Goal: Task Accomplishment & Management: Manage account settings

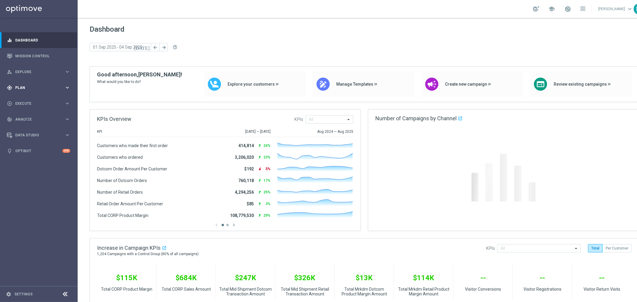
click at [23, 87] on span "Plan" at bounding box center [39, 88] width 49 height 4
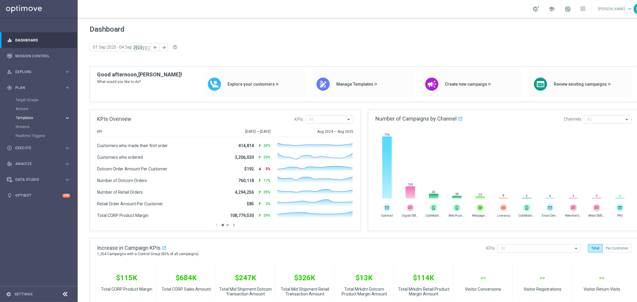
click at [28, 117] on span "Templates" at bounding box center [37, 118] width 43 height 4
click at [23, 125] on link "Optimail" at bounding box center [41, 127] width 44 height 5
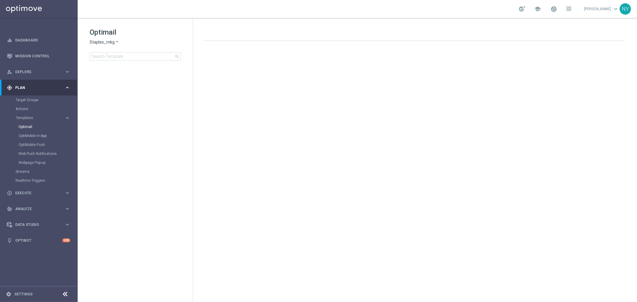
click at [111, 43] on span "Staples_mkg" at bounding box center [102, 42] width 25 height 6
click at [0, 0] on span "Staples_mkt_trn" at bounding box center [0, 0] width 0 height 0
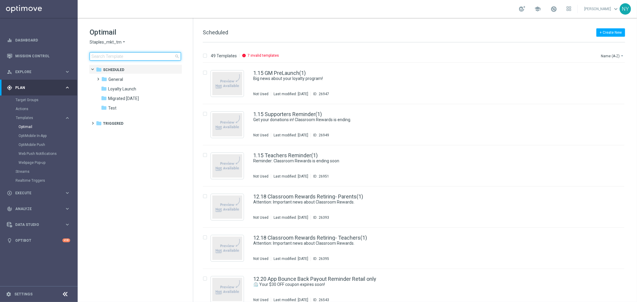
click at [115, 58] on input at bounding box center [135, 56] width 91 height 8
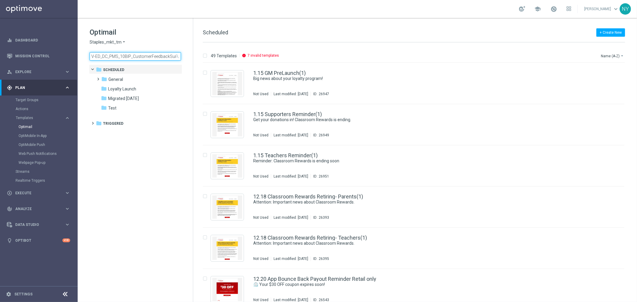
scroll to position [0, 11]
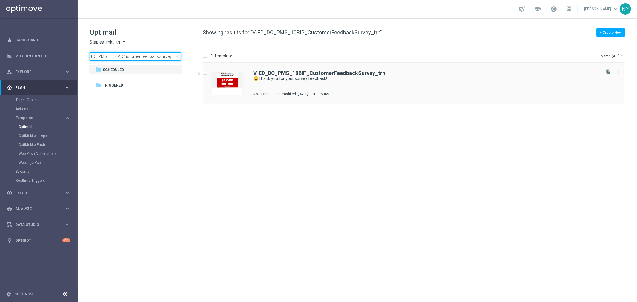
type input "V-ED_DC_PMS_10BIP_CustomerFeedbackSurvey_trn"
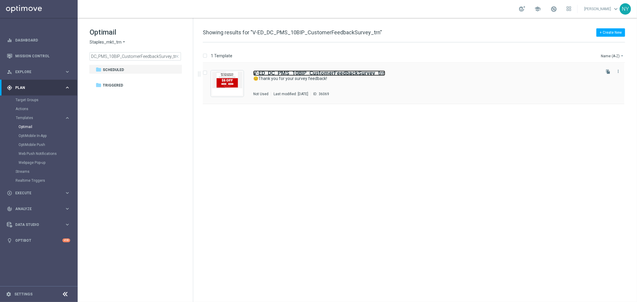
click at [266, 72] on b "V-ED_DC_PMS_10BIP_CustomerFeedbackSurvey_trn" at bounding box center [319, 73] width 132 height 6
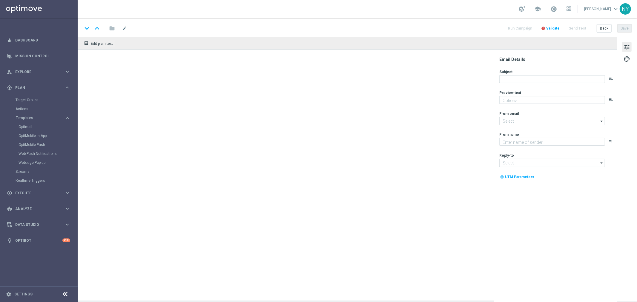
type textarea "Here's $5 off your next in-store print purchase."
type input "[EMAIL_ADDRESS][DOMAIN_NAME]"
type textarea "Staples"
type input "[EMAIL_ADDRESS][DOMAIN_NAME]"
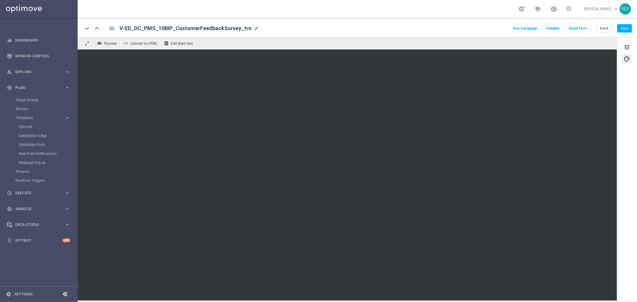
click at [557, 29] on span "Validate" at bounding box center [552, 28] width 13 height 4
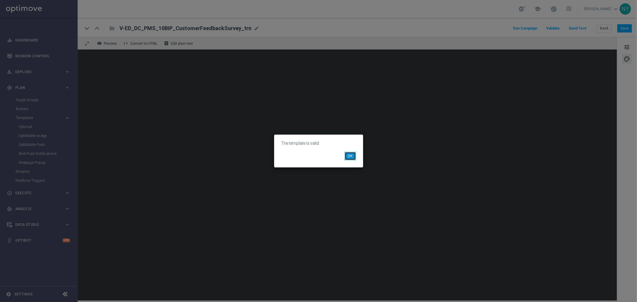
click at [352, 157] on button "OK" at bounding box center [350, 156] width 11 height 8
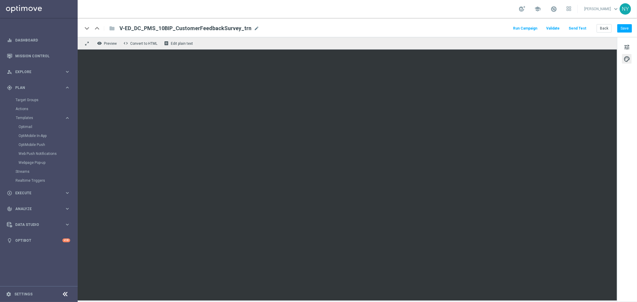
click at [577, 27] on button "Send Test" at bounding box center [577, 28] width 19 height 8
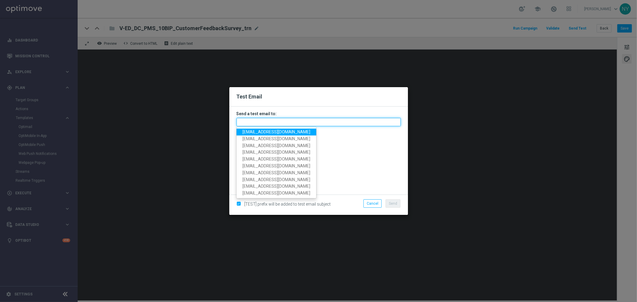
click at [257, 122] on input "text" at bounding box center [319, 122] width 164 height 8
paste input "10000594964"
type input "10000594964"
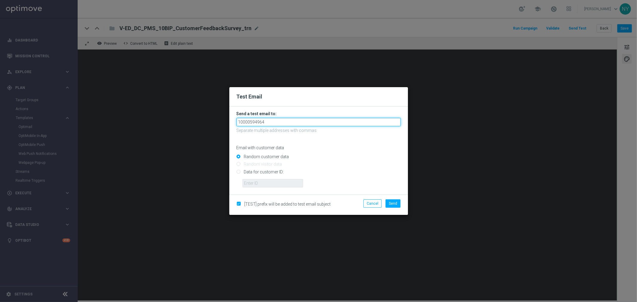
drag, startPoint x: 274, startPoint y: 123, endPoint x: 69, endPoint y: 112, distance: 205.8
click at [69, 112] on modal-container "Test Email Send a test email to: 10000594964 Separate multiple addresses with c…" at bounding box center [318, 151] width 637 height 302
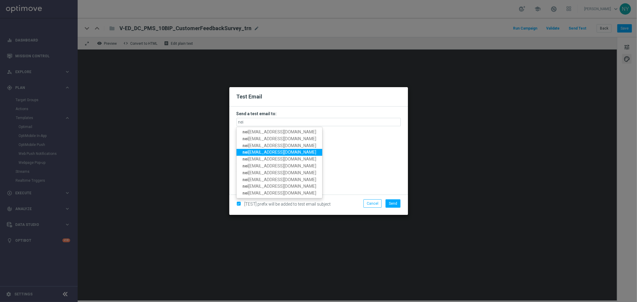
click at [281, 149] on link "nei lyetts3-bce4x@litmusemail.com" at bounding box center [280, 152] width 86 height 7
type input "neilyetts3-bce4x@litmusemail.com"
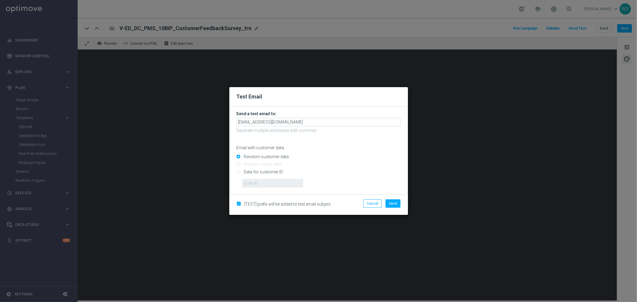
click at [238, 172] on input "Data for customer ID:" at bounding box center [319, 174] width 164 height 8
radio input "true"
click at [249, 180] on input "text" at bounding box center [273, 183] width 61 height 8
paste input "10000594964"
type input "10000594964"
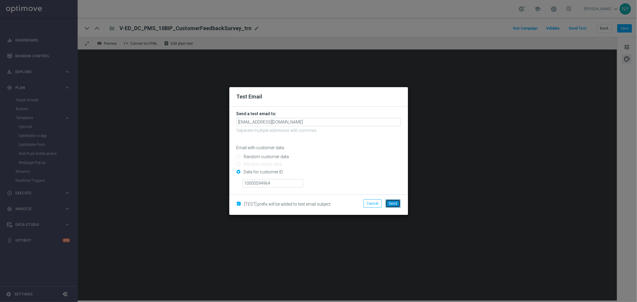
click at [398, 203] on button "Send" at bounding box center [393, 204] width 15 height 8
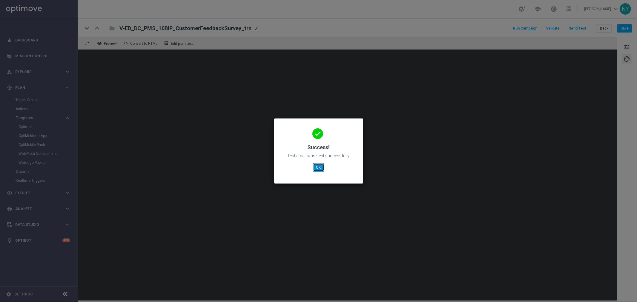
click at [315, 165] on button "OK" at bounding box center [318, 167] width 11 height 8
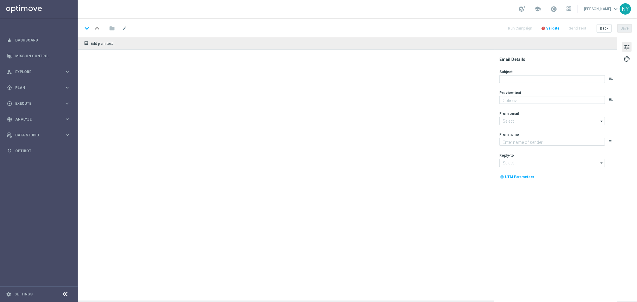
type textarea "Here's $5 off your next in-store print purchase."
type textarea "Staples"
type input "Staples@info.staples.com"
type input "[EMAIL_ADDRESS][DOMAIN_NAME]"
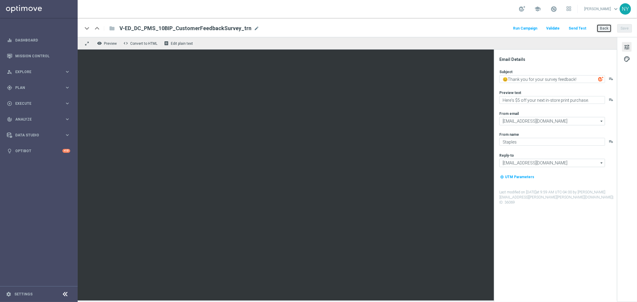
click at [603, 28] on button "Back" at bounding box center [604, 28] width 15 height 8
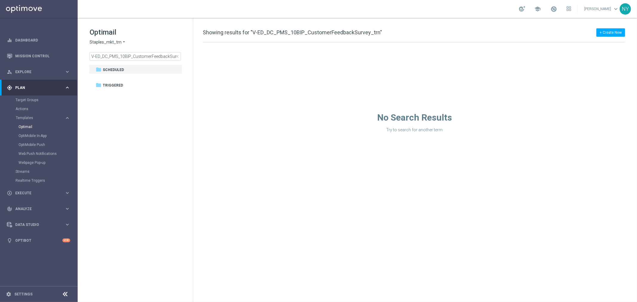
click at [113, 44] on span "Staples_mkt_trn" at bounding box center [106, 42] width 32 height 6
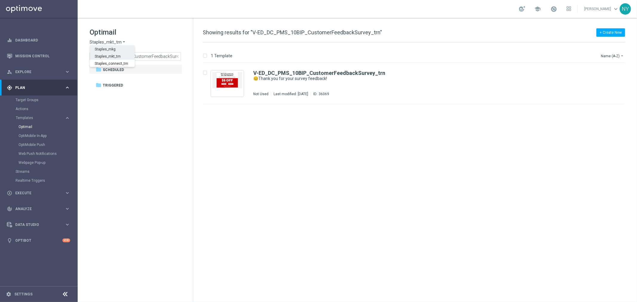
click at [0, 0] on span "Staples_mkg" at bounding box center [0, 0] width 0 height 0
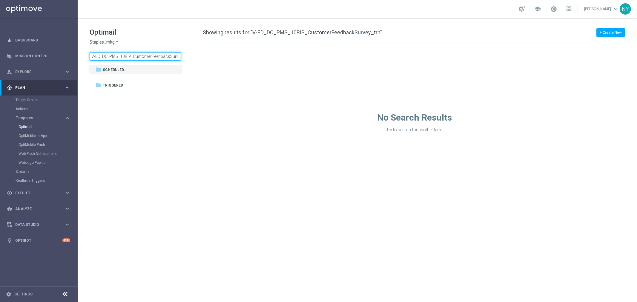
drag, startPoint x: 171, startPoint y: 54, endPoint x: -63, endPoint y: 56, distance: 234.5
click at [0, 56] on html "equalizer Dashboard Mission Control" at bounding box center [318, 151] width 637 height 302
type input "urvey_trn"
drag, startPoint x: 111, startPoint y: 56, endPoint x: 27, endPoint y: 53, distance: 83.1
click at [27, 53] on main "equalizer Dashboard Mission Control" at bounding box center [318, 151] width 637 height 302
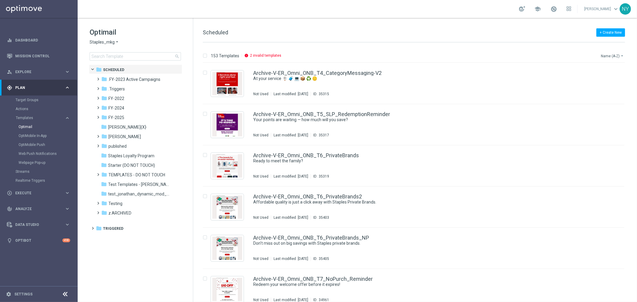
click at [611, 54] on button "Name (A-Z) arrow_drop_down" at bounding box center [612, 55] width 25 height 7
click at [601, 79] on div "Date Modified (Newest)" at bounding box center [601, 83] width 48 height 8
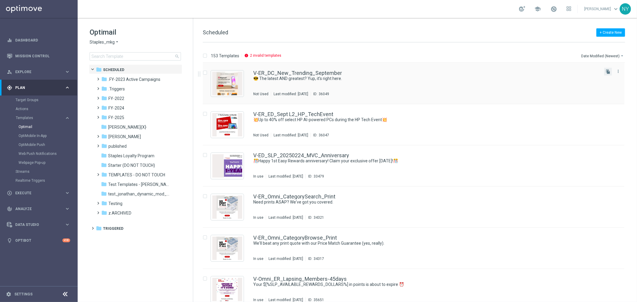
click at [604, 71] on button "file_copy" at bounding box center [608, 72] width 8 height 8
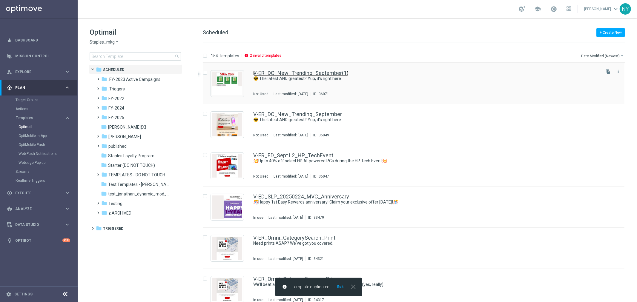
click at [315, 73] on link "V-ER_DC_New_Trending_September(1)" at bounding box center [300, 72] width 95 height 5
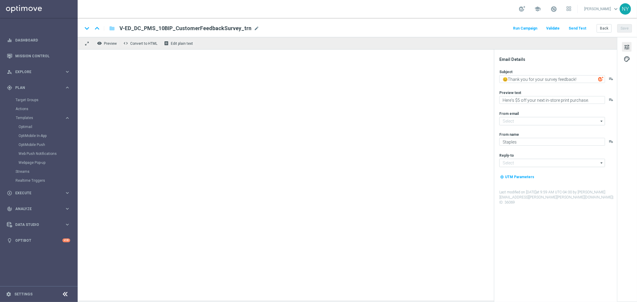
type input "Staples@info.staples.com"
type input "[EMAIL_ADDRESS][DOMAIN_NAME]"
type input "V-ER_DC_New_Trending_September(1)"
type textarea "😎 The latest AND greatest? Yup, it’s right here."
type textarea "Shop what’s new and trending at Staples."
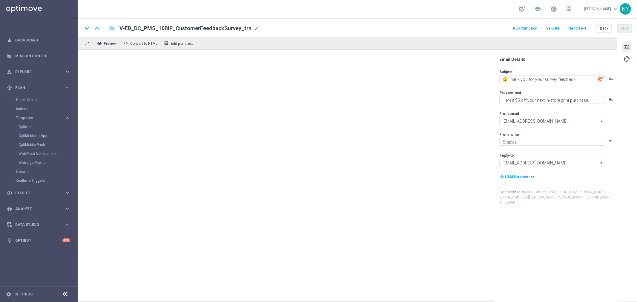
type input "[EMAIL_ADDRESS][DOMAIN_NAME]"
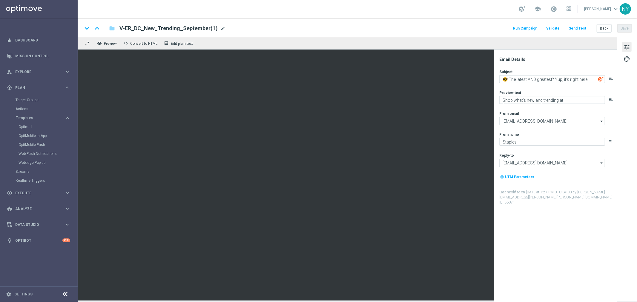
click at [220, 28] on span "mode_edit" at bounding box center [222, 28] width 5 height 5
drag, startPoint x: 210, startPoint y: 28, endPoint x: 126, endPoint y: 28, distance: 84.2
click at [126, 28] on input "V-ER_DC_New_Trending_September(1)" at bounding box center [193, 28] width 148 height 8
type input "V"
type input "Neil-V-PrintDesign-Test"
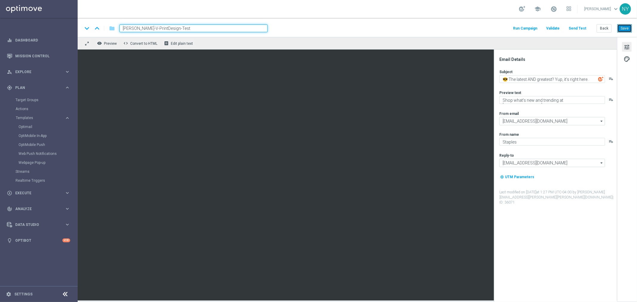
click at [625, 28] on button "Save" at bounding box center [624, 28] width 15 height 8
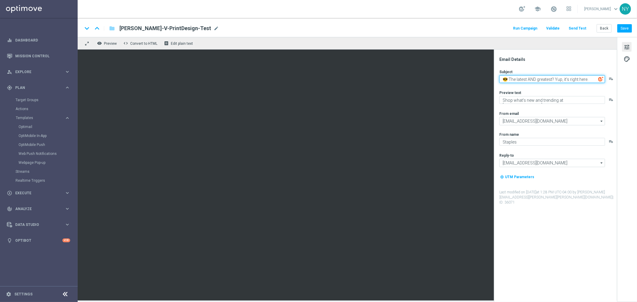
paste textarea "✨$10 off custom print orders of $50+✨"
type textarea "✨$10 off custom print orders of $50+✨"
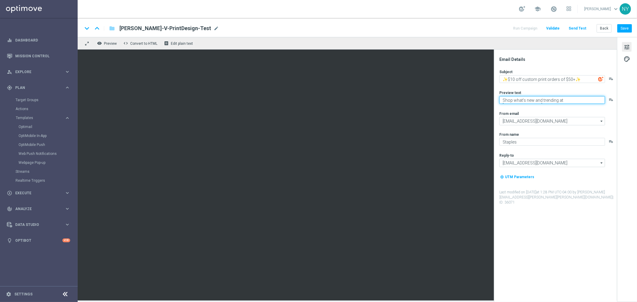
paste textarea "tart printing with"
type textarea "Start printing with Staples."
click at [622, 25] on button "Save" at bounding box center [624, 28] width 15 height 8
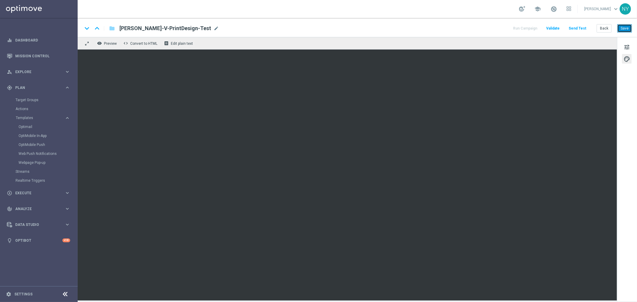
click at [624, 27] on button "Save" at bounding box center [624, 28] width 15 height 8
click at [625, 26] on button "Save" at bounding box center [624, 28] width 15 height 8
click at [627, 27] on button "Save" at bounding box center [624, 28] width 15 height 8
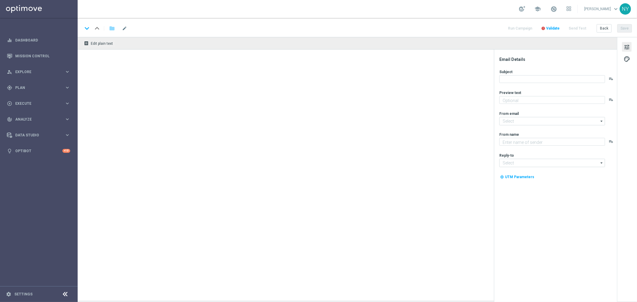
type textarea "Start printing with Staples."
type input "staples@connected.staples.com"
type textarea "Staples"
type input "[EMAIL_ADDRESS][DOMAIN_NAME]"
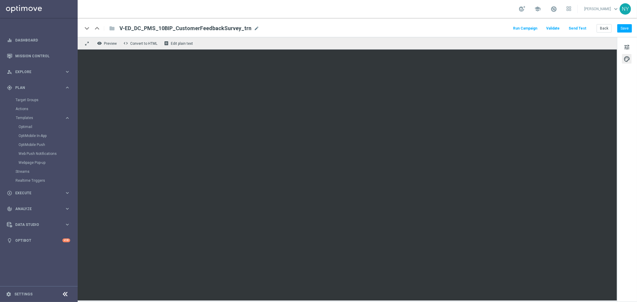
click at [583, 27] on button "Send Test" at bounding box center [577, 28] width 19 height 8
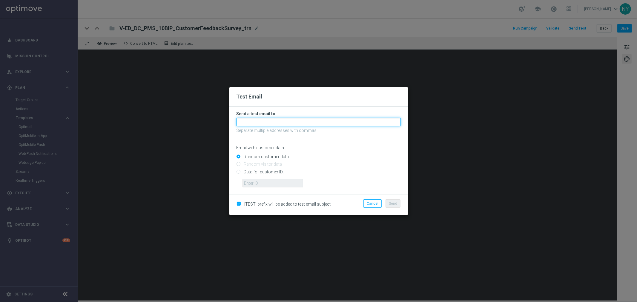
click at [264, 123] on input "text" at bounding box center [319, 122] width 164 height 8
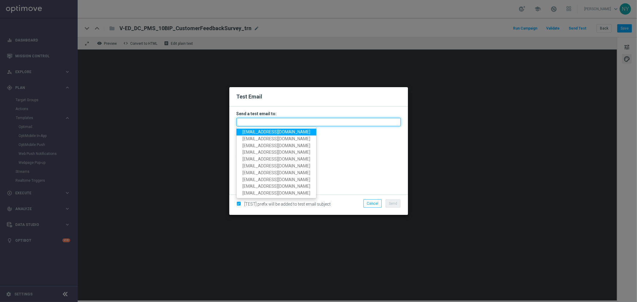
click at [257, 122] on input "text" at bounding box center [319, 122] width 164 height 8
paste input "neilyetts3-bb9u4@litmusemail.com"
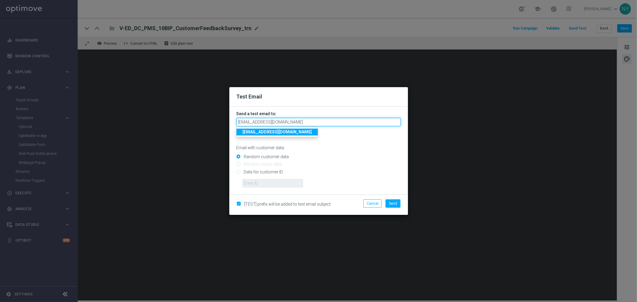
type input "neilyetts3-bb9u4@litmusemail.com"
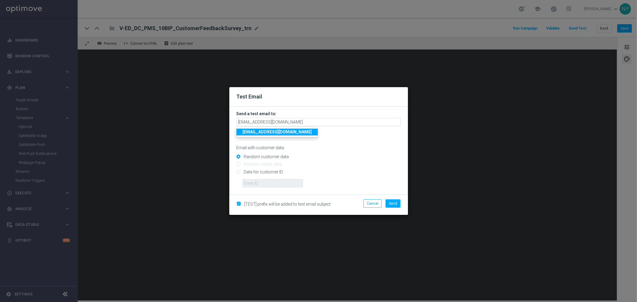
click at [238, 173] on input "Data for customer ID:" at bounding box center [319, 174] width 164 height 8
radio input "true"
click at [247, 180] on input "text" at bounding box center [273, 183] width 61 height 8
paste input "10000594964"
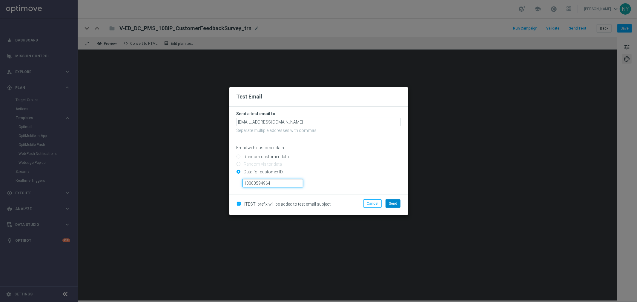
type input "10000594964"
click at [390, 202] on span "Send" at bounding box center [393, 204] width 8 height 4
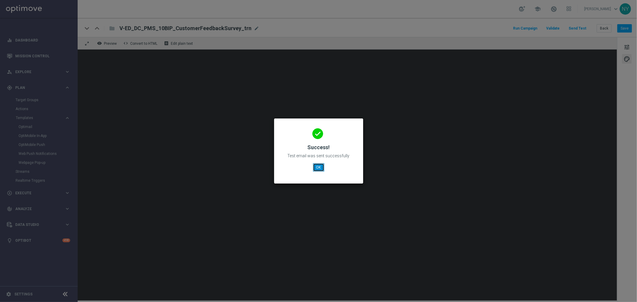
click at [318, 169] on button "OK" at bounding box center [318, 167] width 11 height 8
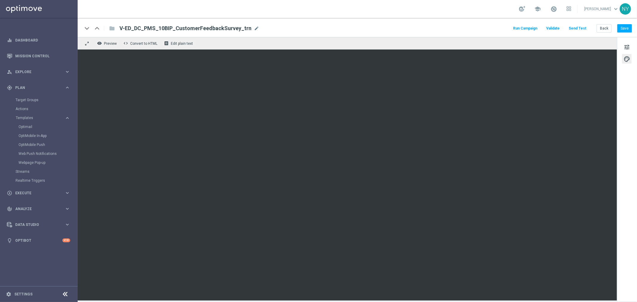
click at [577, 27] on button "Send Test" at bounding box center [577, 28] width 19 height 8
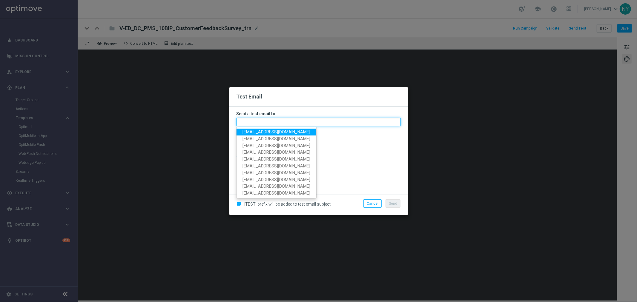
click at [255, 121] on input "text" at bounding box center [319, 122] width 164 height 8
click at [257, 122] on input "text" at bounding box center [319, 122] width 164 height 8
paste input "neilyetts3-bb9u4@litmusemail.com"
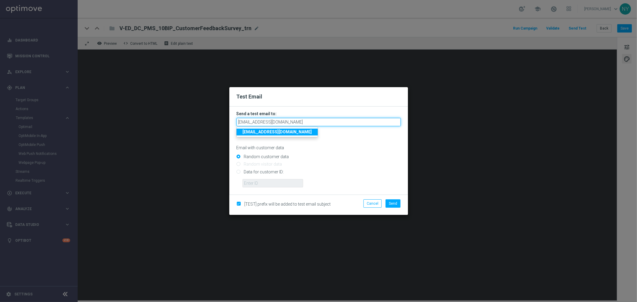
type input "neilyetts3-bb9u4@litmusemail.com"
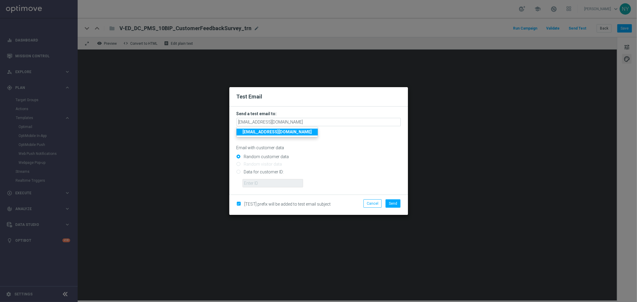
click at [337, 162] on input "Random customer data" at bounding box center [319, 159] width 164 height 8
click at [239, 174] on input "Data for customer ID:" at bounding box center [319, 174] width 164 height 8
radio input "true"
click at [249, 180] on input "text" at bounding box center [273, 183] width 61 height 8
paste input "10000594964"
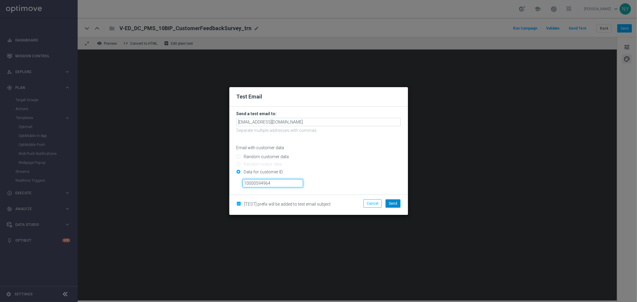
type input "10000594964"
click at [395, 203] on span "Send" at bounding box center [393, 204] width 8 height 4
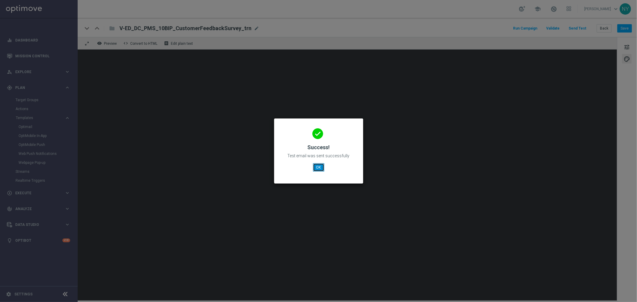
click at [321, 169] on button "OK" at bounding box center [318, 167] width 11 height 8
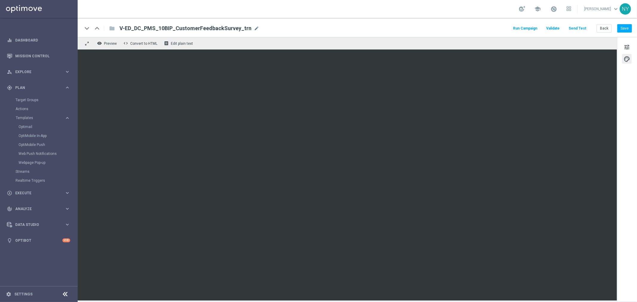
click at [578, 28] on button "Send Test" at bounding box center [577, 28] width 19 height 8
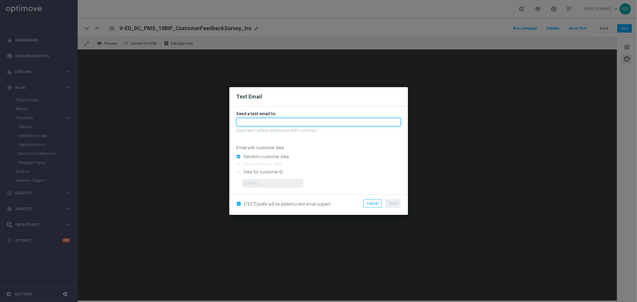
click at [246, 122] on input "text" at bounding box center [319, 122] width 164 height 8
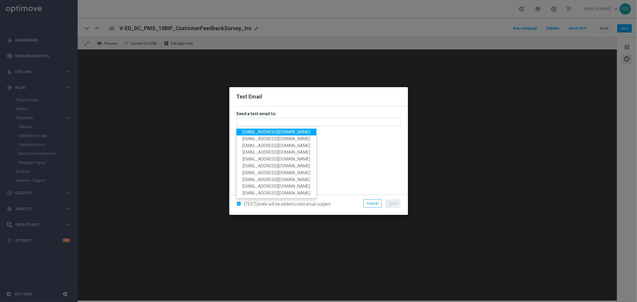
click at [292, 130] on span "neilyetts3-bb9u4@litmusemail.com" at bounding box center [277, 132] width 68 height 5
type input "neilyetts3-bb9u4@litmusemail.com"
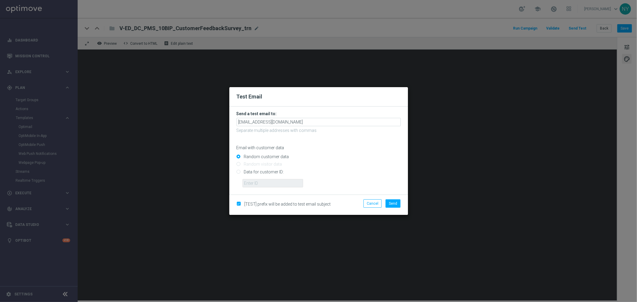
click at [240, 172] on input "Data for customer ID:" at bounding box center [319, 174] width 164 height 8
radio input "true"
click at [252, 181] on input "text" at bounding box center [273, 183] width 61 height 8
paste input "JOANNA.KOHLBUS@SANCTUARYCHURCH.ORG"
click at [393, 205] on span "Send" at bounding box center [393, 204] width 8 height 4
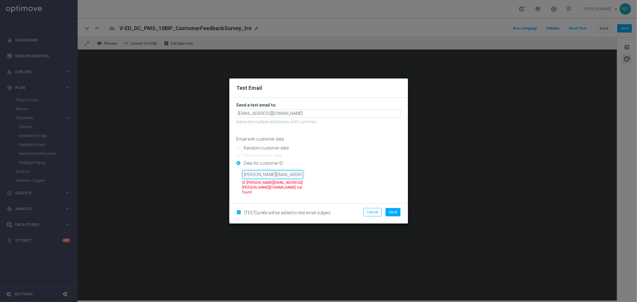
scroll to position [0, 32]
drag, startPoint x: 247, startPoint y: 174, endPoint x: 380, endPoint y: 182, distance: 133.4
click at [380, 182] on div "JOANNA.KOHLBUS@SANCTUARYCHURCH.ORG ID JOANNA.KOHLBUS@SANCTUARYCHURCH.ORG not fo…" at bounding box center [321, 181] width 167 height 30
type input "J"
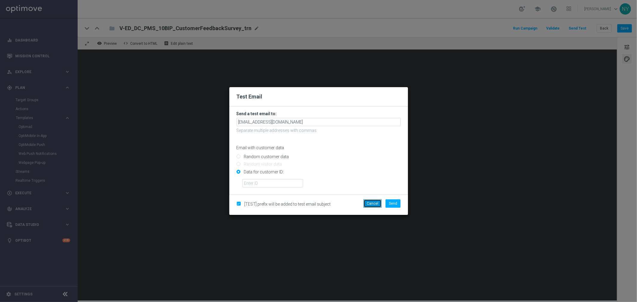
click at [373, 204] on button "Cancel" at bounding box center [372, 204] width 18 height 8
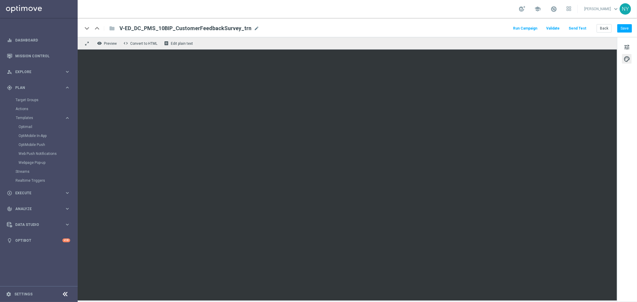
click at [617, 97] on div "tune palette" at bounding box center [627, 169] width 20 height 265
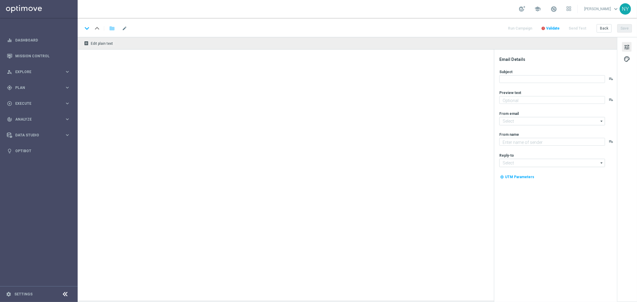
type textarea "Start printing with Staples."
type textarea "Staples"
type input "[EMAIL_ADDRESS][DOMAIN_NAME]"
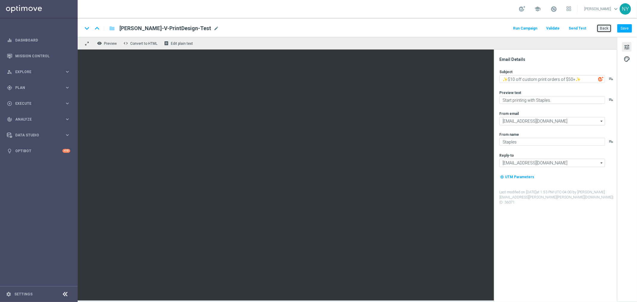
click at [603, 29] on button "Back" at bounding box center [604, 28] width 15 height 8
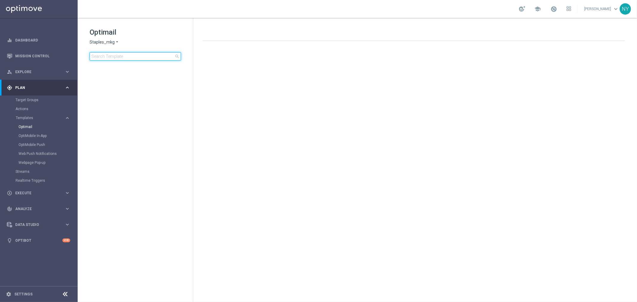
click at [114, 59] on input at bounding box center [135, 56] width 91 height 8
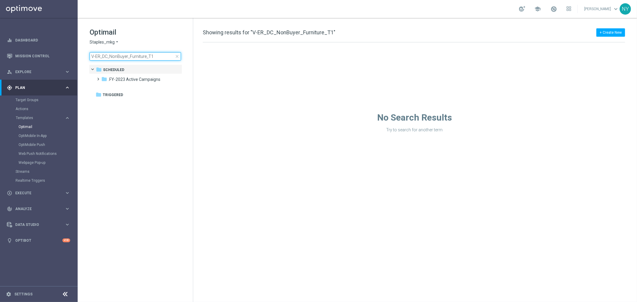
type input "V-ER_DC_NonBuyer_Furniture_T"
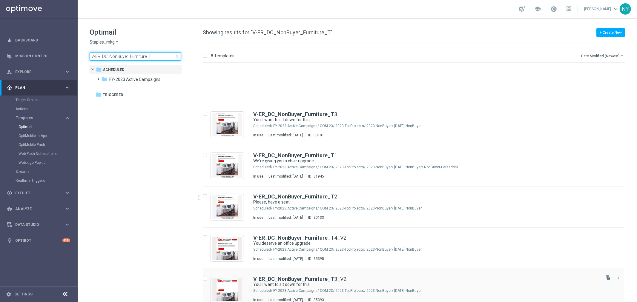
scroll to position [66, 0]
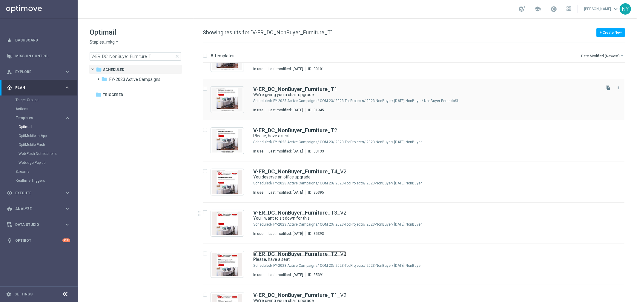
drag, startPoint x: 314, startPoint y: 254, endPoint x: 521, endPoint y: 100, distance: 257.8
click at [314, 254] on b "V-ER_DC_NonBuyer_Furniture_T" at bounding box center [293, 254] width 81 height 6
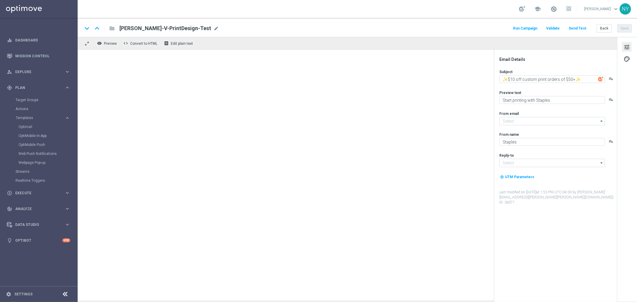
type input "staples@connected.staples.com"
type input "[EMAIL_ADDRESS][DOMAIN_NAME]"
type textarea "Please, have a seat."
type textarea "Your setup is about to get an upgrade."
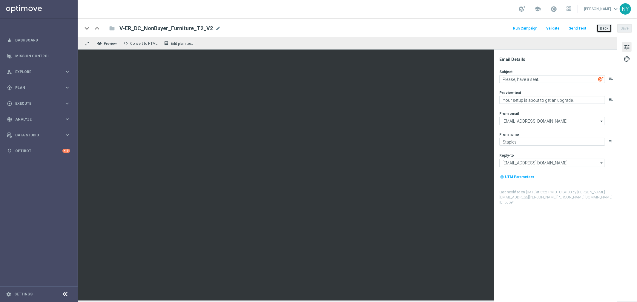
click at [605, 27] on button "Back" at bounding box center [604, 28] width 15 height 8
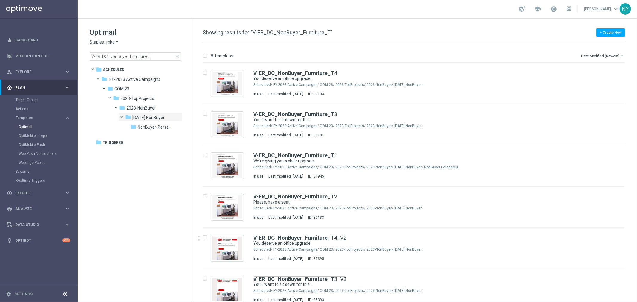
click at [303, 279] on b "V-ER_DC_NonBuyer_Furniture_T" at bounding box center [293, 279] width 81 height 6
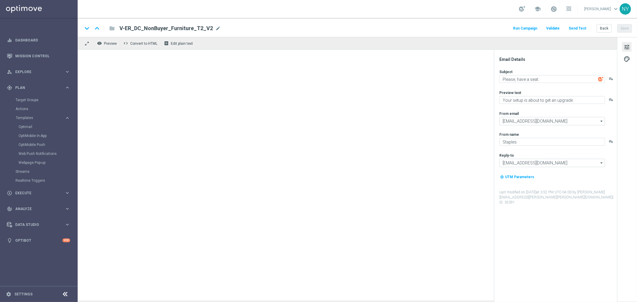
type textarea "You’ll want to sit down for this…"
type textarea "You’re overdue for new chairs and furniture."
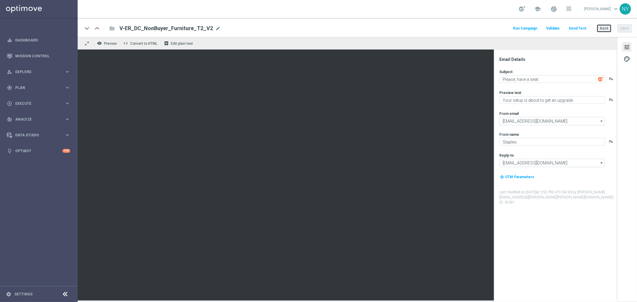
click at [601, 26] on button "Back" at bounding box center [604, 28] width 15 height 8
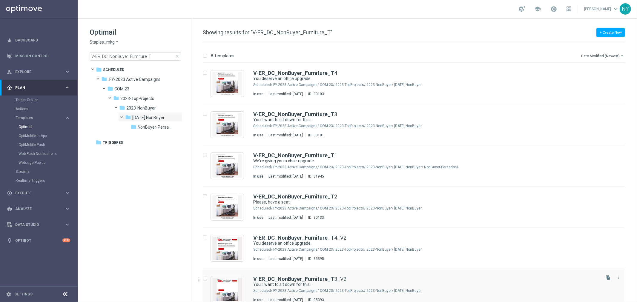
scroll to position [33, 0]
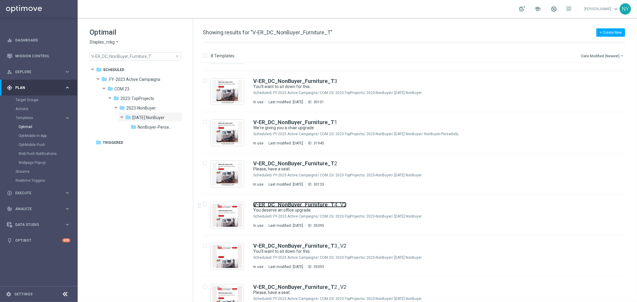
drag, startPoint x: 305, startPoint y: 205, endPoint x: 384, endPoint y: 4, distance: 215.5
click at [305, 205] on b "V-ER_DC_NonBuyer_Furniture_T" at bounding box center [293, 205] width 81 height 6
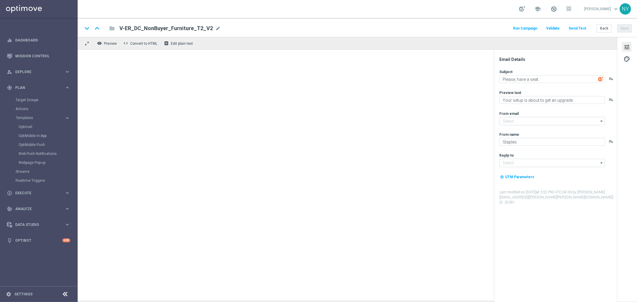
type input "[EMAIL_ADDRESS][DOMAIN_NAME]"
type textarea "You deserve an office upgrade."
type textarea "Check out the latest in chairs and office furniture."
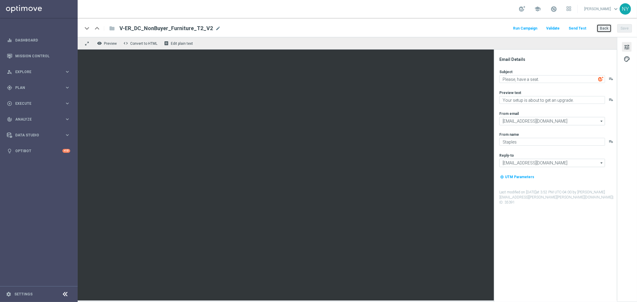
click at [604, 25] on button "Back" at bounding box center [604, 28] width 15 height 8
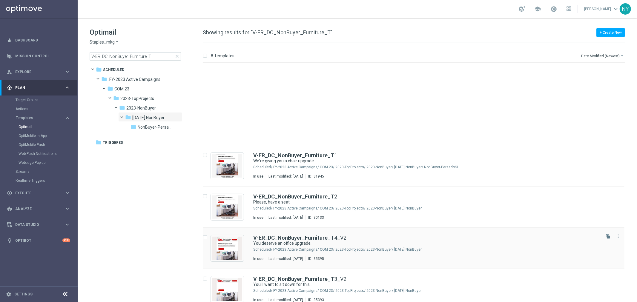
scroll to position [90, 0]
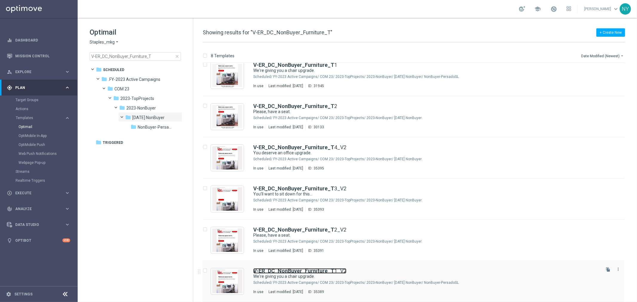
click at [311, 269] on b "V-ER_DC_NonBuyer_Furniture_T" at bounding box center [293, 271] width 81 height 6
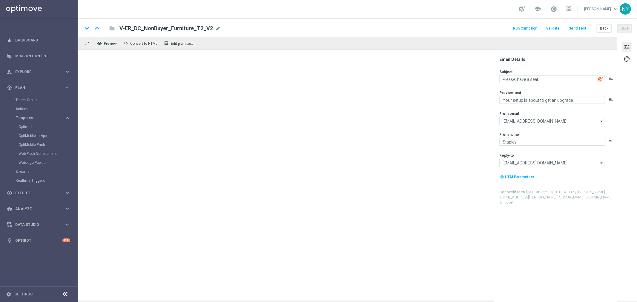
type textarea "We're giving you a chair upgrade."
type textarea "You've found the perfect chairs and furniture."
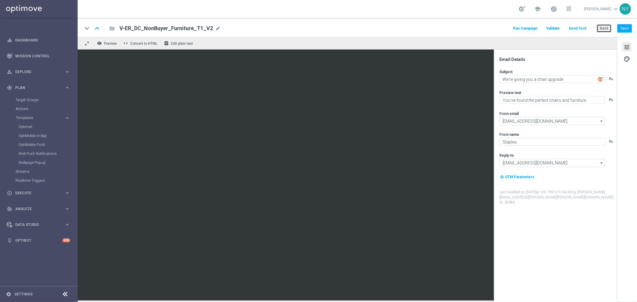
click at [604, 30] on button "Back" at bounding box center [604, 28] width 15 height 8
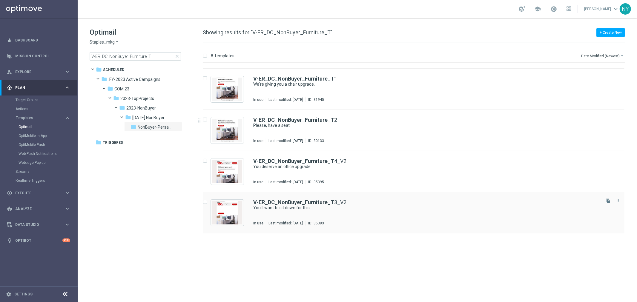
scroll to position [90, 0]
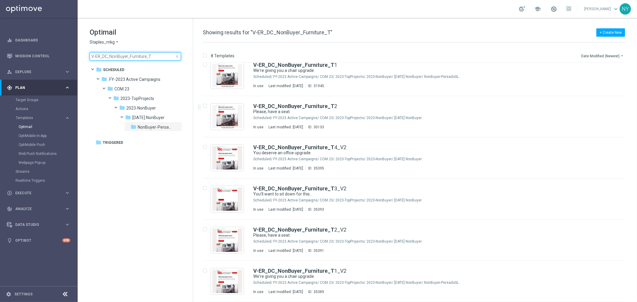
drag, startPoint x: 151, startPoint y: 55, endPoint x: 159, endPoint y: 59, distance: 8.0
click at [151, 55] on input "V-ER_DC_NonBuyer_Furniture_T" at bounding box center [135, 56] width 91 height 8
drag, startPoint x: 159, startPoint y: 59, endPoint x: 154, endPoint y: 54, distance: 6.6
click at [155, 54] on input "V-ER_DC_NonBuyer_Furniture_T" at bounding box center [135, 56] width 91 height 8
drag, startPoint x: 154, startPoint y: 54, endPoint x: 75, endPoint y: 48, distance: 79.4
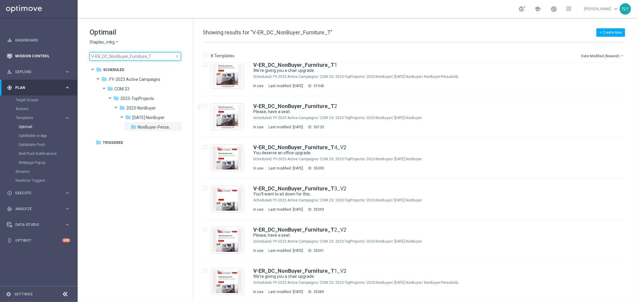
click at [75, 48] on main "equalizer Dashboard Mission Control" at bounding box center [318, 151] width 637 height 302
type input "V-ED_DC_Furniture_CatProp_JebbitTest"
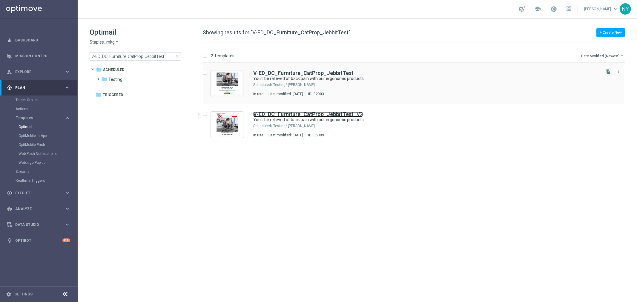
click at [300, 113] on b "V-ED_DC_Furniture_CatProp_JebbitTest" at bounding box center [303, 114] width 100 height 6
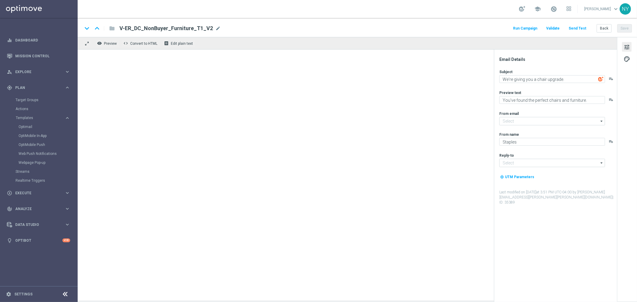
type input "staples@connected.staples.com"
type input "info@staples.com"
type textarea "You'll be relieved of back pain with our ergonomic products."
type textarea "Your invite to comfort has arrived."
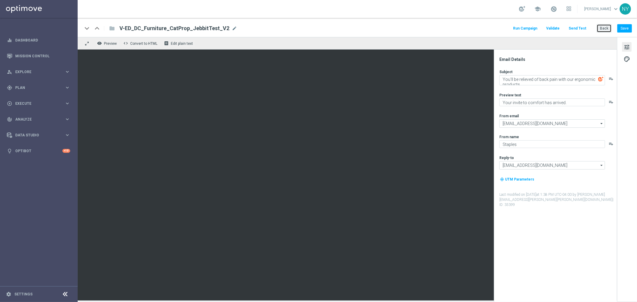
click at [604, 28] on button "Back" at bounding box center [604, 28] width 15 height 8
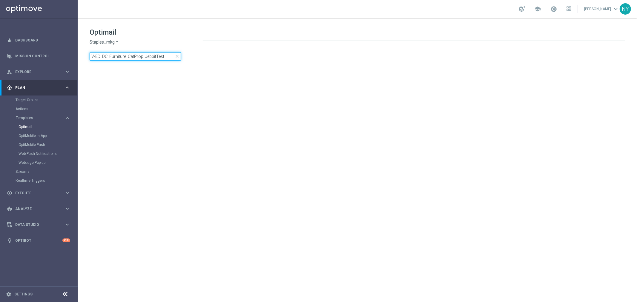
click at [165, 57] on input "V-ED_DC_Furniture_CatProp_JebbitTest" at bounding box center [135, 56] width 91 height 8
drag, startPoint x: 167, startPoint y: 56, endPoint x: 2, endPoint y: 51, distance: 164.9
click at [2, 51] on main "equalizer Dashboard Mission Control" at bounding box center [318, 151] width 637 height 302
type input "V-ER_DC_BestSellers_Furniture"
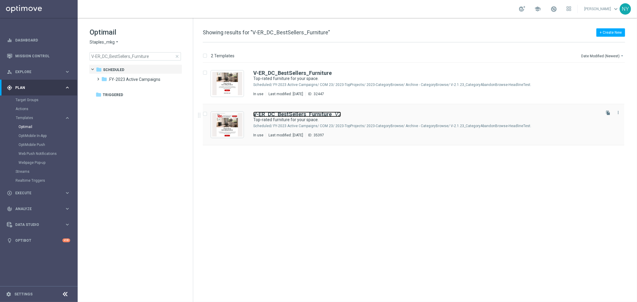
click at [300, 113] on b "V-ER_DC_BestSellers_Furniture" at bounding box center [292, 114] width 79 height 6
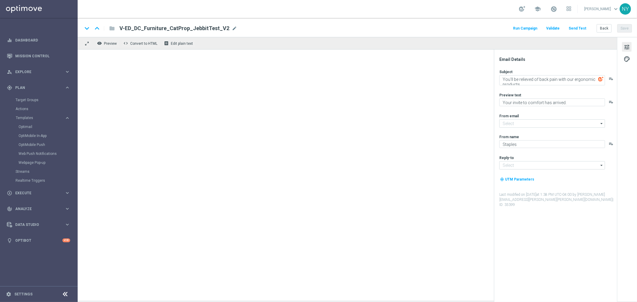
type input "[EMAIL_ADDRESS][DOMAIN_NAME]"
type textarea "Top-rated furniture for your space."
type textarea "Favorites from our customers."
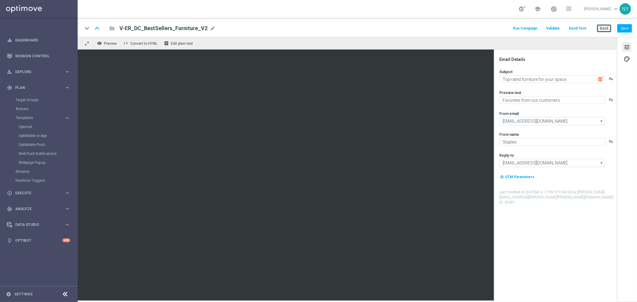
click at [600, 26] on button "Back" at bounding box center [604, 28] width 15 height 8
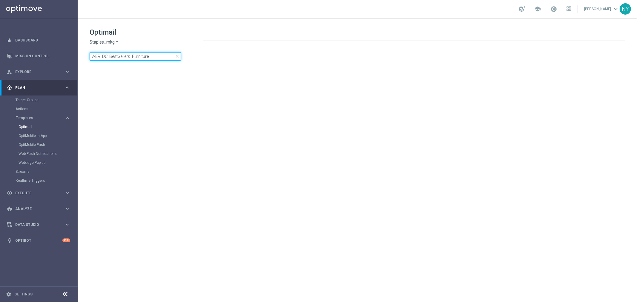
click at [156, 55] on input "V-ER_DC_BestSellers_Furniture" at bounding box center [135, 56] width 91 height 8
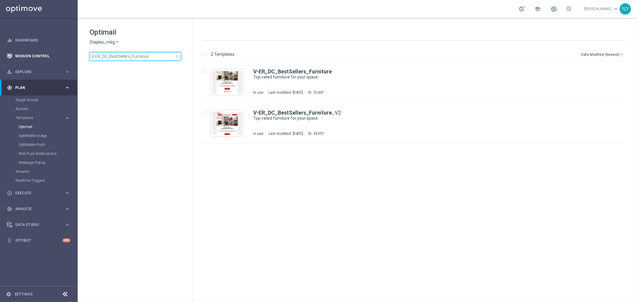
drag, startPoint x: 165, startPoint y: 55, endPoint x: 52, endPoint y: 55, distance: 112.3
click at [52, 55] on main "equalizer Dashboard Mission Control" at bounding box center [318, 151] width 637 height 302
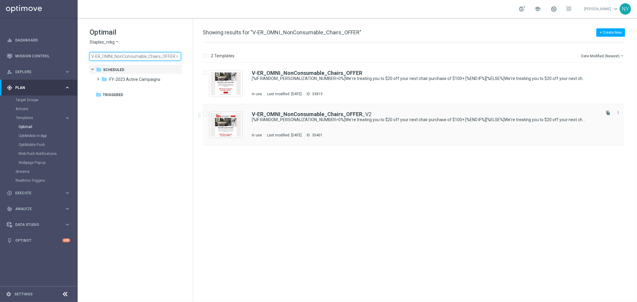
type input "V-ER_OMNI_NonConsumable_Chairs_OFFER"
click at [294, 114] on b "V-ER_OMNI_NonConsumable_Chairs_OFFER" at bounding box center [307, 114] width 111 height 6
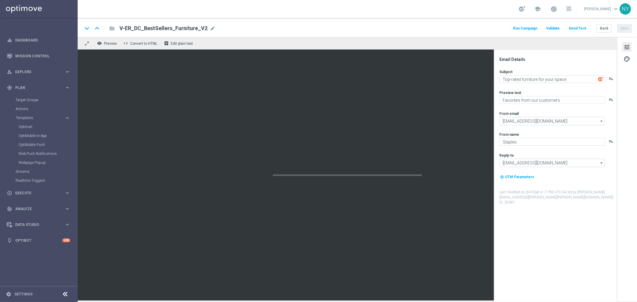
type textarea "[%IF:RANDOM_PERSONALIZATION_NUMBER>0%]We're treating you to $20 off your next c…"
type textarea "[%IF:RANDOM_PERSONALIZATION_NUMBER>0%]You deserve a chair upgrade![%END:IF%][%E…"
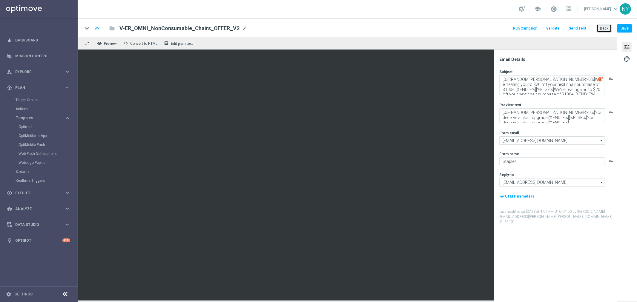
click at [606, 28] on button "Back" at bounding box center [604, 28] width 15 height 8
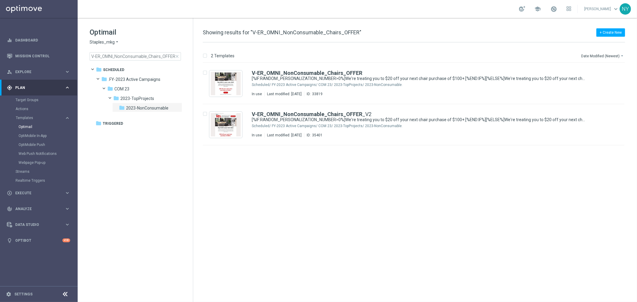
click at [177, 56] on span "close" at bounding box center [177, 56] width 5 height 5
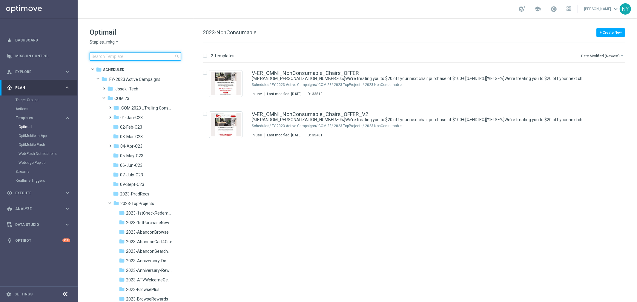
click at [137, 55] on input at bounding box center [135, 56] width 91 height 8
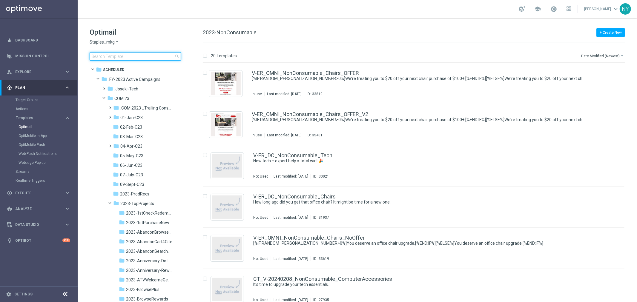
type input "V-ER_DC_BestSellers_Furniture"
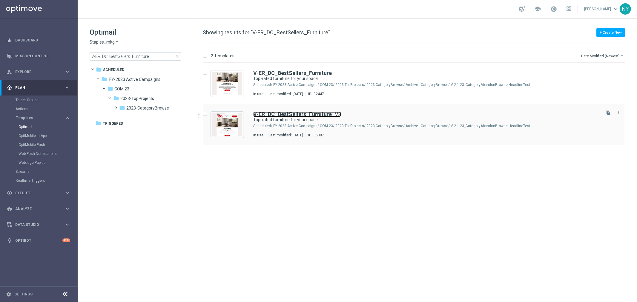
click at [296, 113] on b "V-ER_DC_BestSellers_Furniture" at bounding box center [292, 114] width 79 height 6
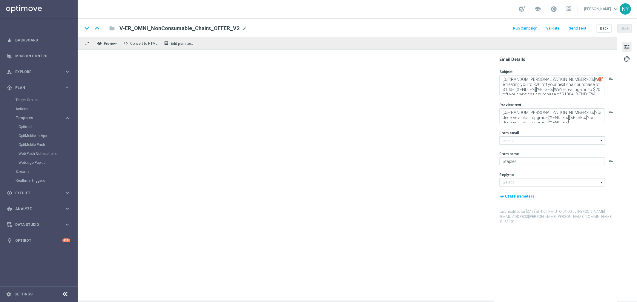
type input "[EMAIL_ADDRESS][DOMAIN_NAME]"
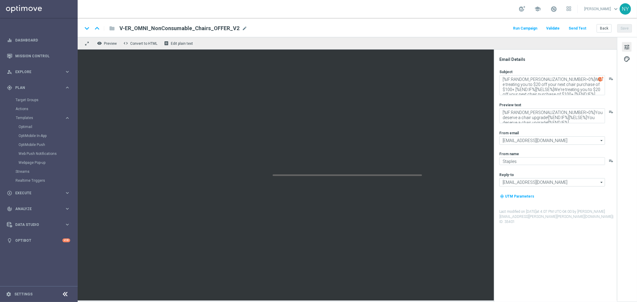
type textarea "Top-rated furniture for your space."
type textarea "Favorites from our customers."
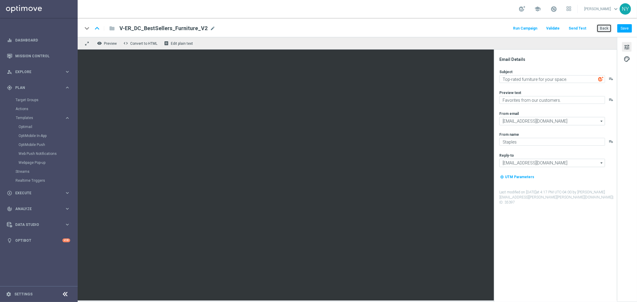
click at [600, 28] on button "Back" at bounding box center [604, 28] width 15 height 8
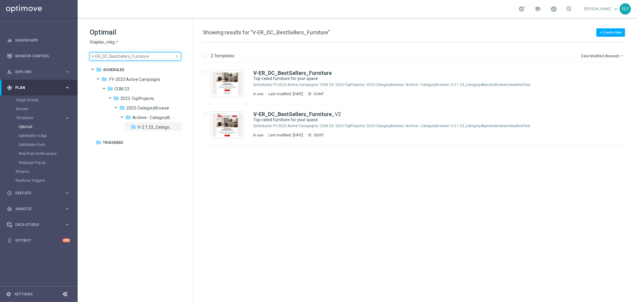
click at [151, 55] on input "V-ER_DC_BestSellers_Furniture" at bounding box center [135, 56] width 91 height 8
drag, startPoint x: 151, startPoint y: 55, endPoint x: 58, endPoint y: 52, distance: 93.8
click at [58, 52] on main "equalizer Dashboard Mission Control" at bounding box center [318, 151] width 637 height 302
type input "V-ED_DC_Furniture_CatProp_JebbitTest"
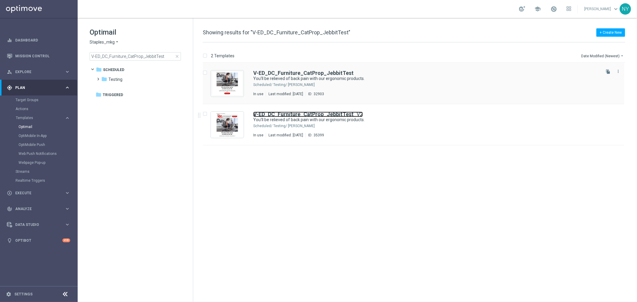
drag, startPoint x: 302, startPoint y: 111, endPoint x: 423, endPoint y: 67, distance: 129.4
click at [302, 111] on b "V-ED_DC_Furniture_CatProp_JebbitTest" at bounding box center [303, 114] width 100 height 6
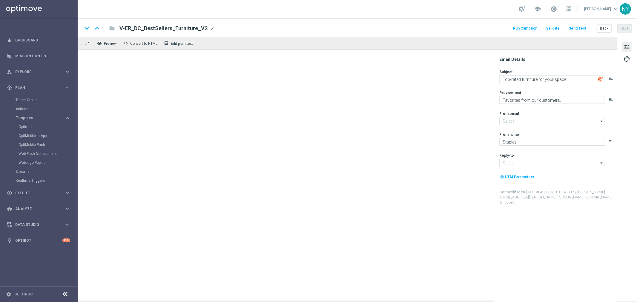
type input "[EMAIL_ADDRESS][DOMAIN_NAME]"
type textarea "You'll be relieved of back pain with our ergonomic products."
type textarea "Your invite to comfort has arrived."
type input "[EMAIL_ADDRESS][DOMAIN_NAME]"
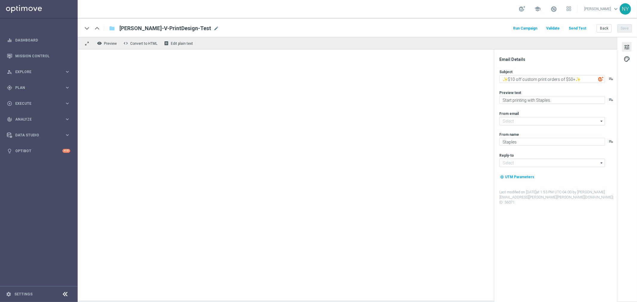
type input "[EMAIL_ADDRESS][DOMAIN_NAME]"
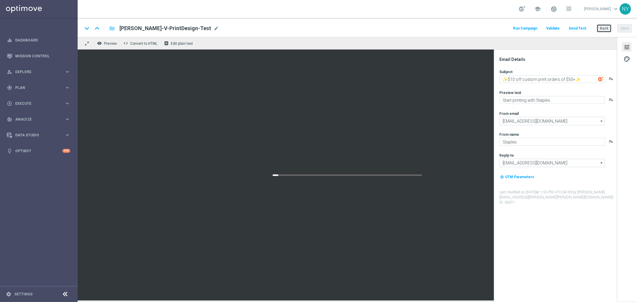
click at [607, 28] on button "Back" at bounding box center [604, 28] width 15 height 8
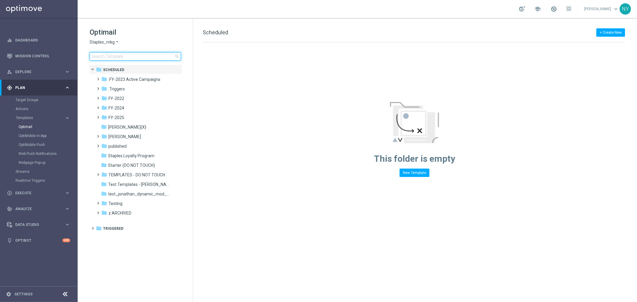
click at [130, 58] on input at bounding box center [135, 56] width 91 height 8
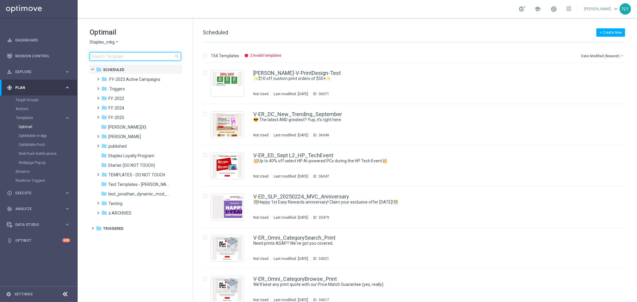
type input "V-ER_DC_NonBuyer_Furniture_T2"
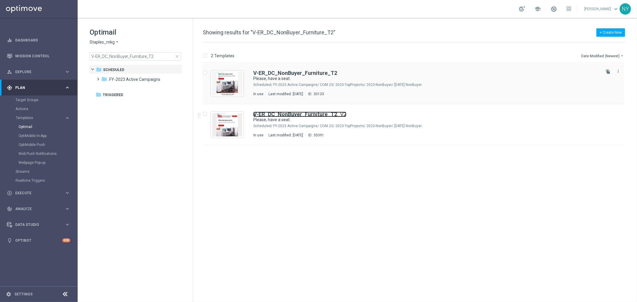
drag, startPoint x: 303, startPoint y: 112, endPoint x: 468, endPoint y: 65, distance: 172.5
click at [303, 112] on b "V-ER_DC_NonBuyer_Furniture_T2" at bounding box center [295, 114] width 84 height 6
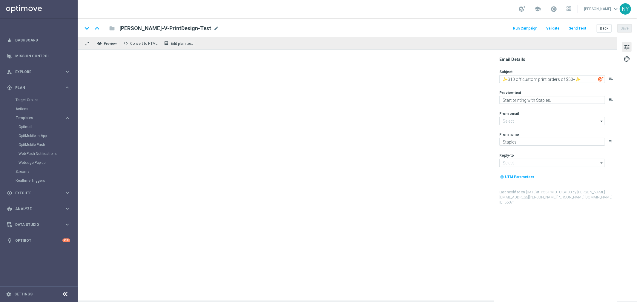
type input "[EMAIL_ADDRESS][DOMAIN_NAME]"
type textarea "Please, have a seat."
type textarea "Your setup is about to get an upgrade."
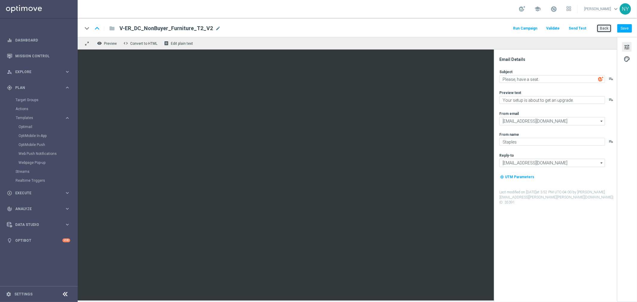
click at [604, 30] on button "Back" at bounding box center [604, 28] width 15 height 8
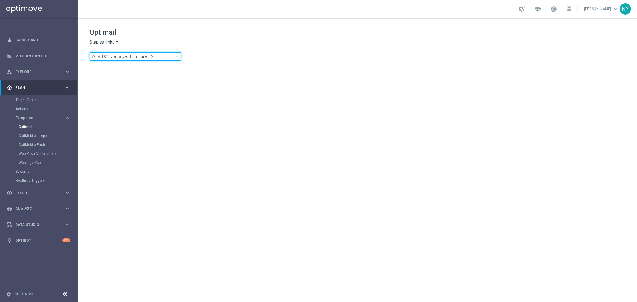
click at [161, 59] on input "V-ER_DC_NonBuyer_Furniture_T2" at bounding box center [135, 56] width 91 height 8
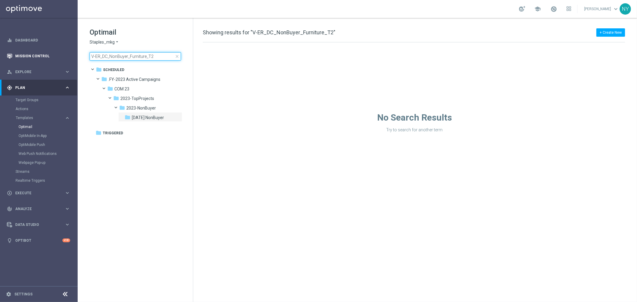
drag, startPoint x: 157, startPoint y: 57, endPoint x: 64, endPoint y: 58, distance: 93.5
click at [64, 58] on main "equalizer Dashboard Mission Control" at bounding box center [318, 151] width 637 height 302
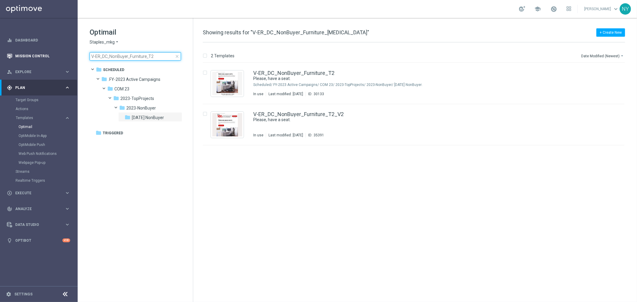
type input "V-ER_DC_NonBuyer_Furniture_[MEDICAL_DATA]"
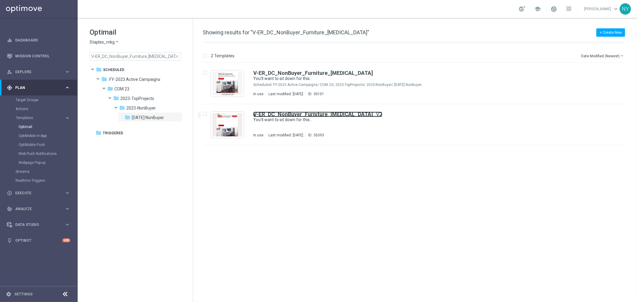
click at [300, 112] on b "V-ER_DC_NonBuyer_Furniture_[MEDICAL_DATA]" at bounding box center [313, 114] width 120 height 6
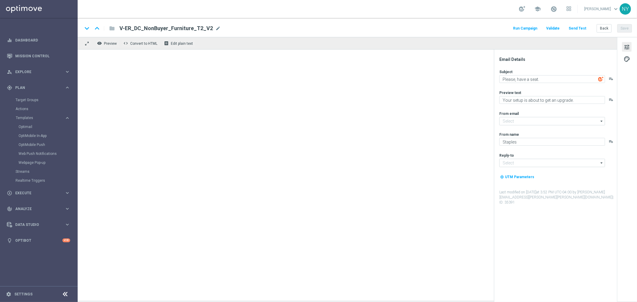
type input "[EMAIL_ADDRESS][DOMAIN_NAME]"
type textarea "You’ll want to sit down for this…"
type textarea "You’re overdue for new chairs and furniture."
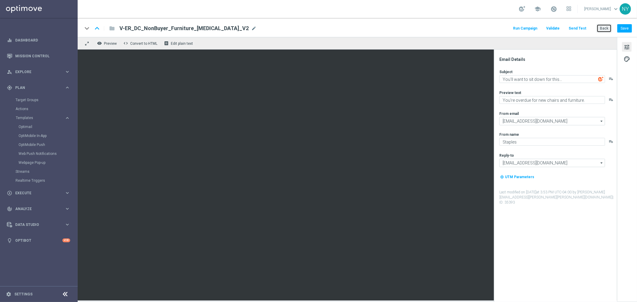
click at [607, 28] on button "Back" at bounding box center [604, 28] width 15 height 8
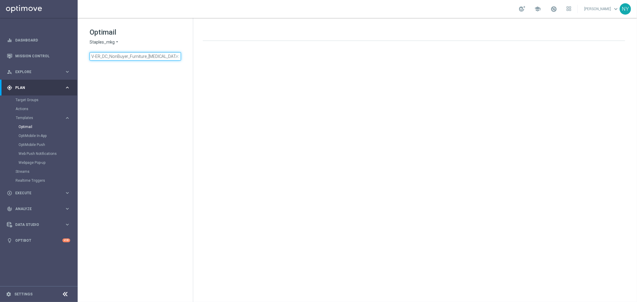
click at [161, 56] on input "V-ER_DC_NonBuyer_Furniture_[MEDICAL_DATA]" at bounding box center [135, 56] width 91 height 8
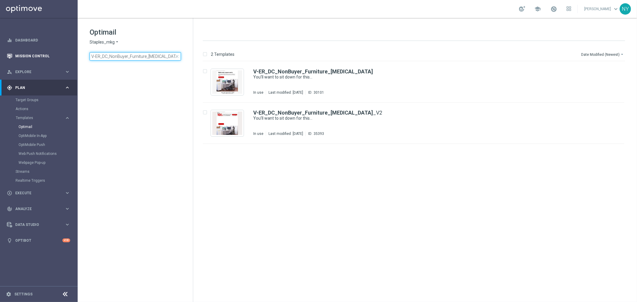
drag, startPoint x: 162, startPoint y: 55, endPoint x: 33, endPoint y: 50, distance: 128.8
click at [33, 50] on main "equalizer Dashboard Mission Control" at bounding box center [318, 151] width 637 height 302
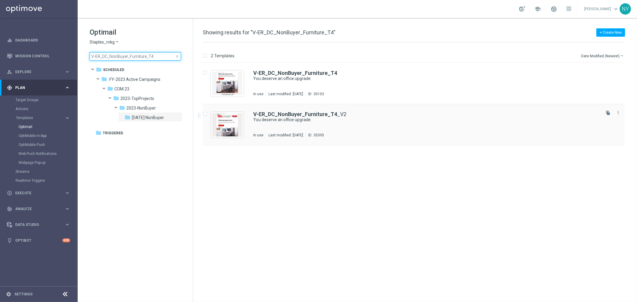
type input "V-ER_DC_NonBuyer_Furniture_T4"
click at [300, 112] on b "V-ER_DC_NonBuyer_Furniture_T4" at bounding box center [295, 114] width 84 height 6
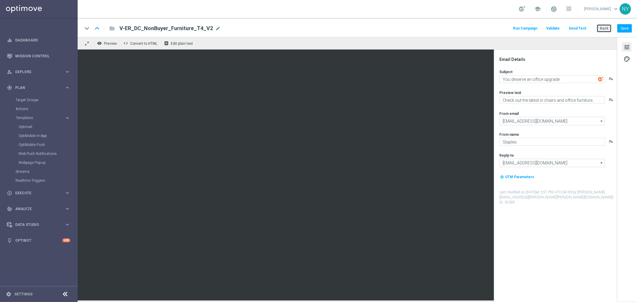
click at [605, 29] on button "Back" at bounding box center [604, 28] width 15 height 8
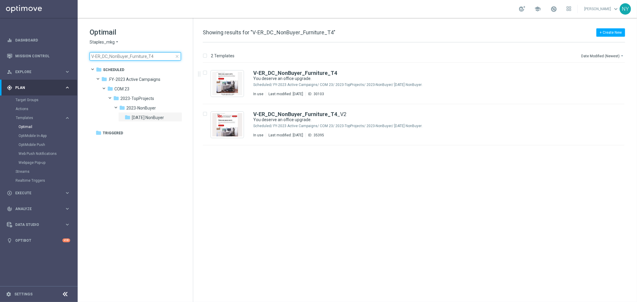
click at [156, 56] on input "V-ER_DC_NonBuyer_Furniture_T4" at bounding box center [135, 56] width 91 height 8
drag, startPoint x: 157, startPoint y: 54, endPoint x: 35, endPoint y: 48, distance: 122.3
click at [38, 49] on main "equalizer Dashboard Mission Control" at bounding box center [318, 151] width 637 height 302
type input "V-ER_DC_NonBuyer_Furniture_T3"
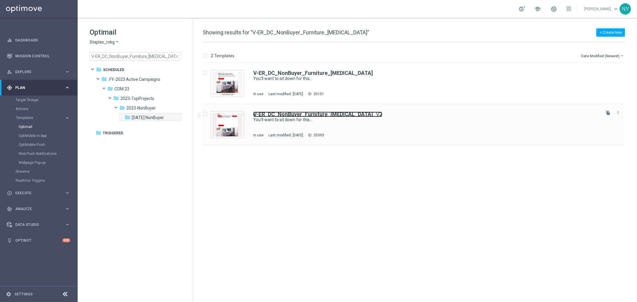
click at [300, 112] on b "V-ER_DC_NonBuyer_Furniture_T3" at bounding box center [313, 114] width 120 height 6
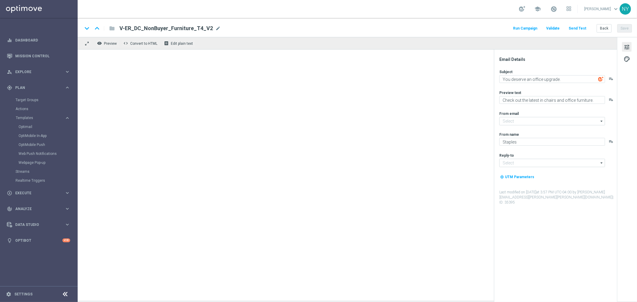
type input "staples@connected.staples.com"
type input "info@staples.com"
type textarea "You’ll want to sit down for this…"
type textarea "You’re overdue for new chairs and furniture."
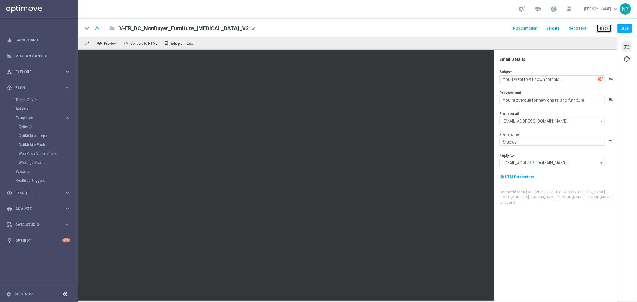
click at [605, 27] on button "Back" at bounding box center [604, 28] width 15 height 8
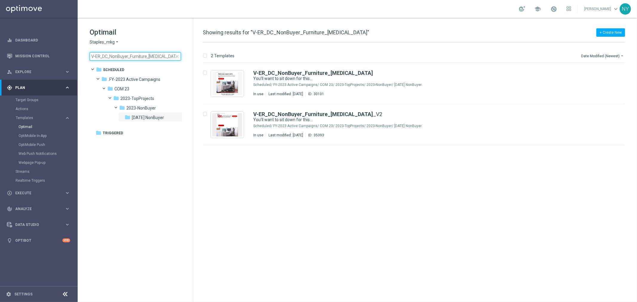
drag, startPoint x: 154, startPoint y: 54, endPoint x: 157, endPoint y: 55, distance: 3.9
click at [154, 54] on input "V-ER_DC_NonBuyer_Furniture_T3" at bounding box center [135, 56] width 91 height 8
drag, startPoint x: 156, startPoint y: 58, endPoint x: 24, endPoint y: 63, distance: 132.4
click at [24, 63] on main "equalizer Dashboard Mission Control" at bounding box center [318, 151] width 637 height 302
type input "V-ER_DC_NonBuyer_Furniture_T4"
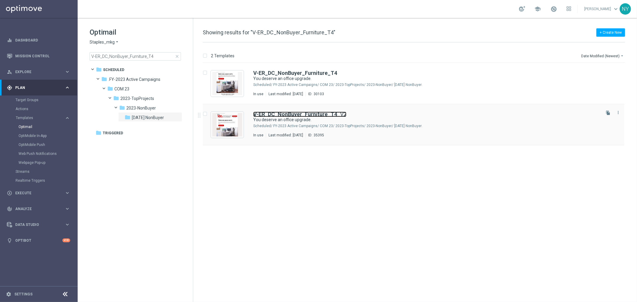
click at [308, 115] on b "V-ER_DC_NonBuyer_Furniture_T4" at bounding box center [295, 114] width 84 height 6
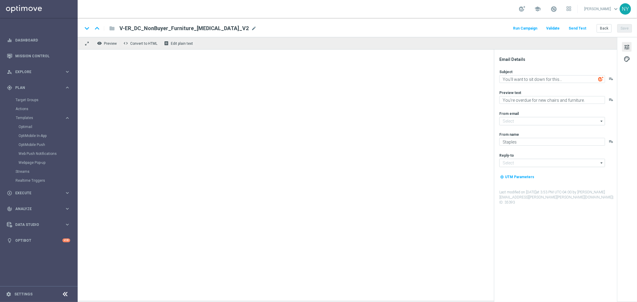
type input "staples@connected.staples.com"
type input "[EMAIL_ADDRESS][DOMAIN_NAME]"
type textarea "You deserve an office upgrade."
type textarea "Check out the latest in chairs and office furniture."
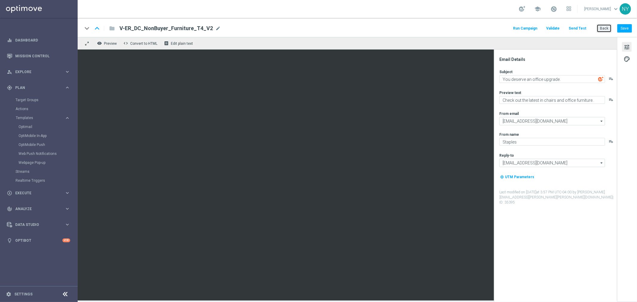
drag, startPoint x: 607, startPoint y: 29, endPoint x: 470, endPoint y: 17, distance: 137.9
click at [607, 29] on button "Back" at bounding box center [604, 28] width 15 height 8
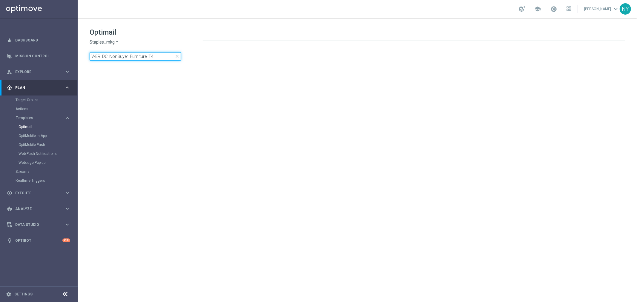
click at [156, 56] on input "V-ER_DC_NonBuyer_Furniture_T4" at bounding box center [135, 56] width 91 height 8
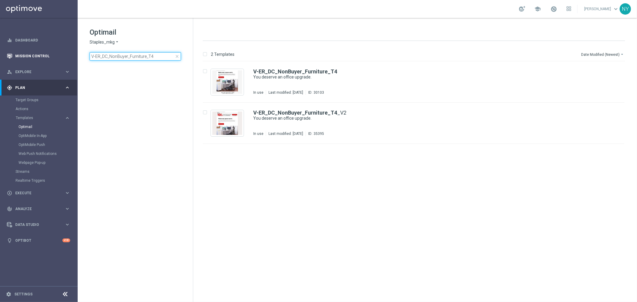
drag, startPoint x: 156, startPoint y: 56, endPoint x: 52, endPoint y: 54, distance: 104.5
click at [52, 54] on main "equalizer Dashboard Mission Control" at bounding box center [318, 151] width 637 height 302
type input "V-ER_DC_NonBuyer_Furniture_T1"
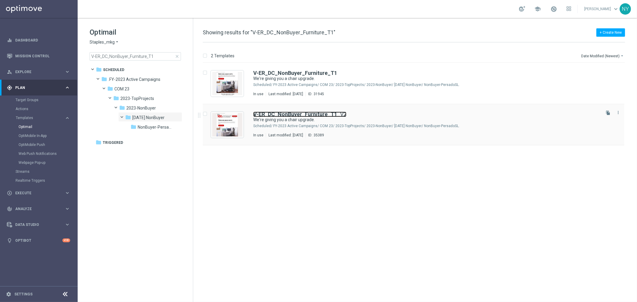
click at [296, 113] on b "V-ER_DC_NonBuyer_Furniture_T1" at bounding box center [295, 114] width 84 height 6
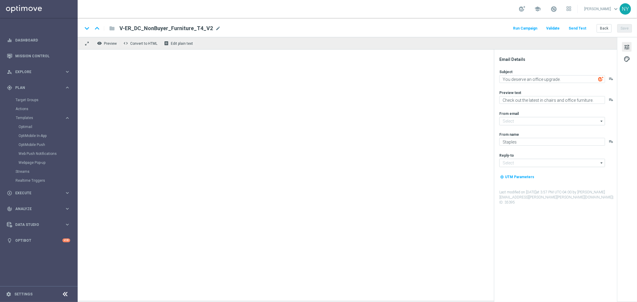
type input "staples@connected.staples.com"
type input "[EMAIL_ADDRESS][DOMAIN_NAME]"
type textarea "We're giving you a chair upgrade."
type textarea "You've found the perfect chairs and furniture."
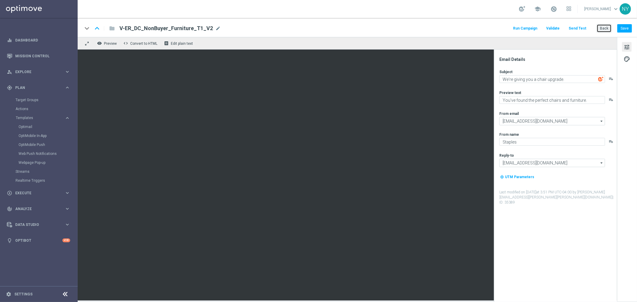
click at [606, 29] on button "Back" at bounding box center [604, 28] width 15 height 8
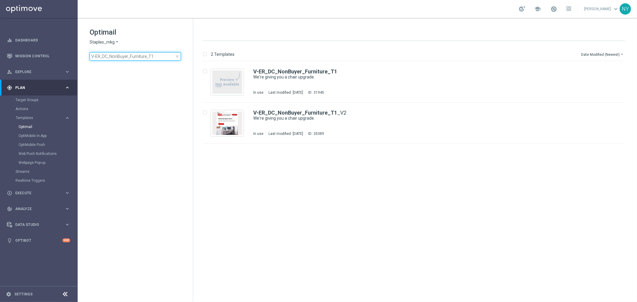
drag, startPoint x: 159, startPoint y: 56, endPoint x: -28, endPoint y: 55, distance: 187.6
click at [0, 55] on html "equalizer Dashboard Mission Control" at bounding box center [318, 151] width 637 height 302
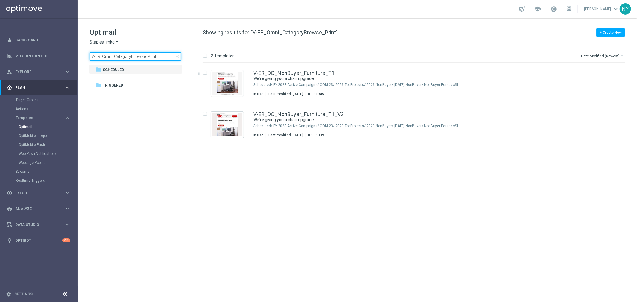
click at [161, 57] on input "V-ER_Omni_CategoryBrowse_Print" at bounding box center [135, 56] width 91 height 8
drag, startPoint x: 113, startPoint y: 56, endPoint x: 41, endPoint y: 55, distance: 71.4
click at [44, 54] on main "equalizer Dashboard Mission Control" at bounding box center [318, 151] width 637 height 302
type input "CategoryBrowse_Print"
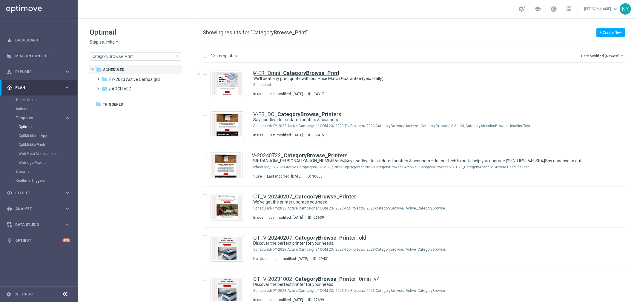
drag, startPoint x: 296, startPoint y: 73, endPoint x: 433, endPoint y: 29, distance: 144.5
click at [296, 73] on b "CategoryBrowse_Print" at bounding box center [311, 73] width 56 height 6
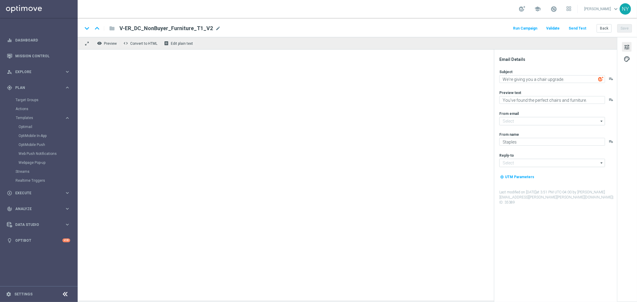
type input "staples@connected.staples.com"
type input "[EMAIL_ADDRESS][DOMAIN_NAME]"
type textarea "We'll beat any print quote with our Price Match Guarantee (yes, really)."
type textarea "You've heard right — we print it all."
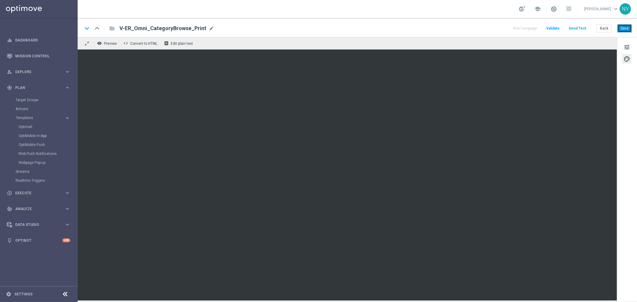
click at [625, 29] on button "Save" at bounding box center [624, 28] width 15 height 8
click at [576, 27] on button "Send Test" at bounding box center [577, 28] width 19 height 8
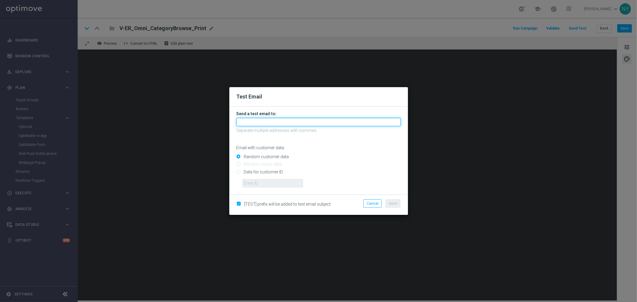
click at [249, 120] on input "text" at bounding box center [319, 122] width 164 height 8
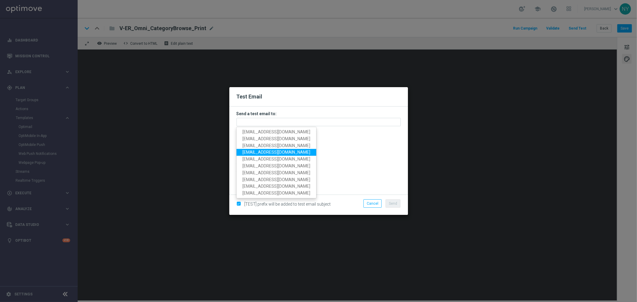
click at [254, 150] on span "neilyetts3@litmusemail.com" at bounding box center [277, 152] width 68 height 5
type input "neilyetts3@litmusemail.com"
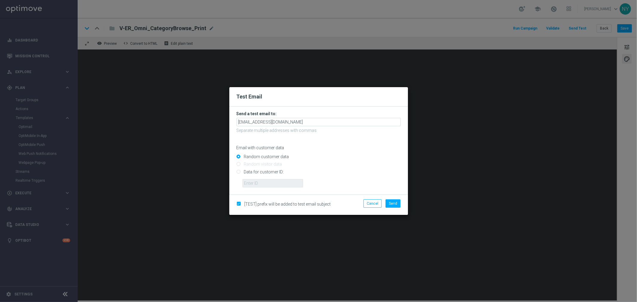
click at [239, 174] on input "Data for customer ID:" at bounding box center [319, 174] width 164 height 8
radio input "true"
click at [246, 182] on input "text" at bounding box center [273, 183] width 61 height 8
paste input "10000006208"
type input "10000006208"
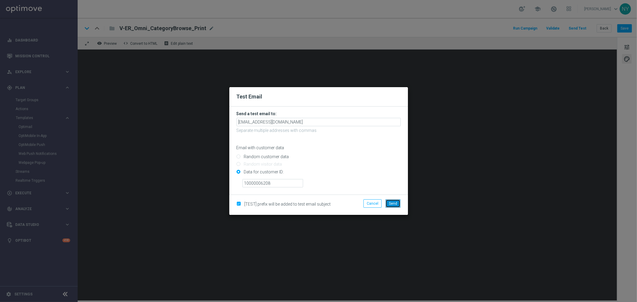
click at [393, 205] on span "Send" at bounding box center [393, 204] width 8 height 4
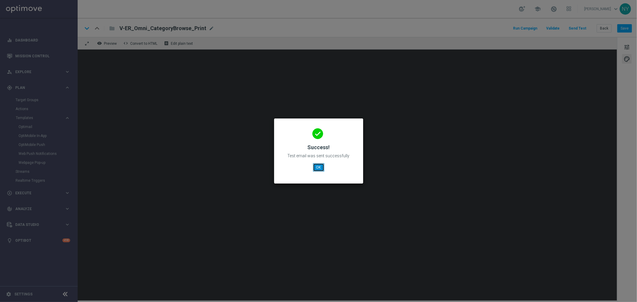
click at [320, 167] on button "OK" at bounding box center [318, 167] width 11 height 8
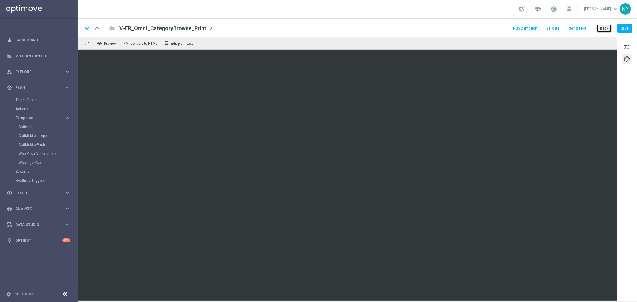
click at [603, 29] on button "Back" at bounding box center [604, 28] width 15 height 8
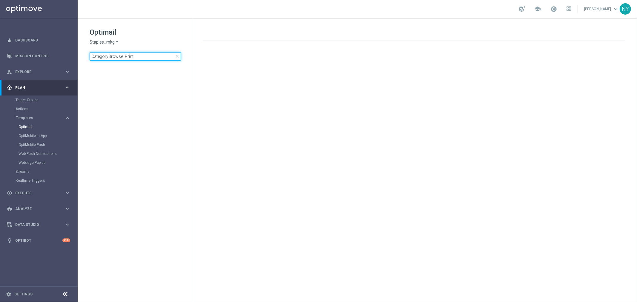
click at [136, 56] on input "CategoryBrowse_Print" at bounding box center [135, 56] width 91 height 8
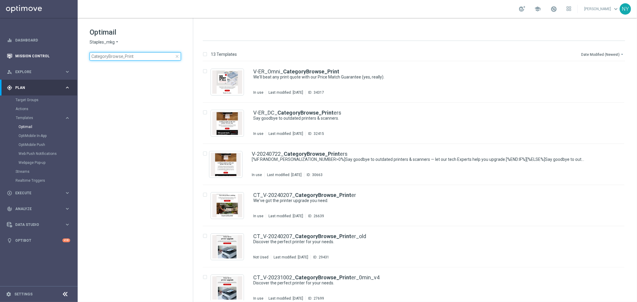
drag, startPoint x: 140, startPoint y: 57, endPoint x: 28, endPoint y: 57, distance: 112.3
click at [28, 57] on main "equalizer Dashboard Mission Control" at bounding box center [318, 151] width 637 height 302
type input "CategorySearch_Print"
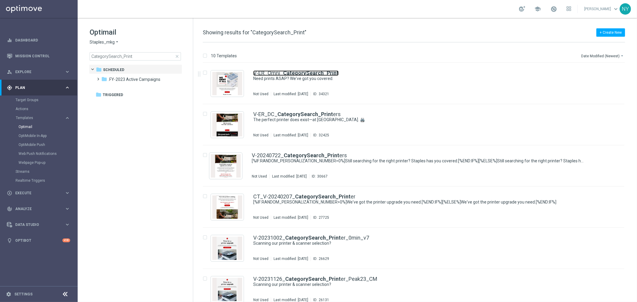
drag, startPoint x: 294, startPoint y: 72, endPoint x: 628, endPoint y: 11, distance: 339.4
click at [294, 72] on b "CategorySearch_Print" at bounding box center [311, 73] width 56 height 6
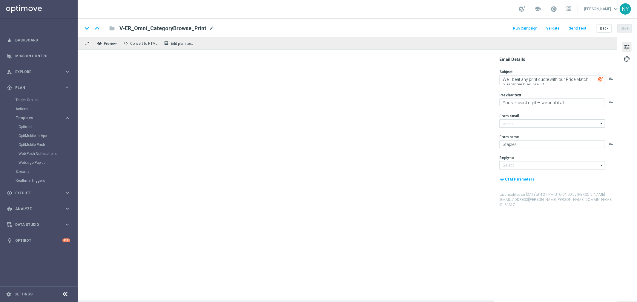
type input "staples@connected.staples.com"
type input "info@staples.com"
type textarea "Need prints ASAP? We've got you covered."
type textarea "No stress! Order by noon for same-day pickup."
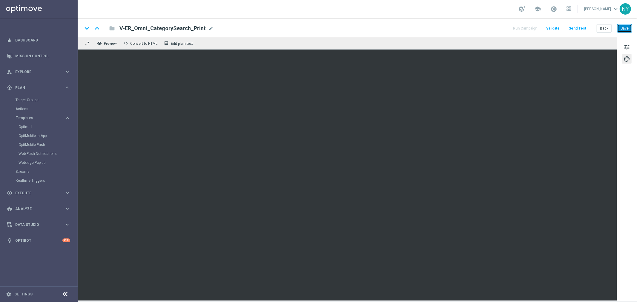
click at [622, 28] on button "Save" at bounding box center [624, 28] width 15 height 8
click at [583, 27] on button "Send Test" at bounding box center [577, 28] width 19 height 8
click at [580, 27] on button "Send Test" at bounding box center [577, 28] width 19 height 8
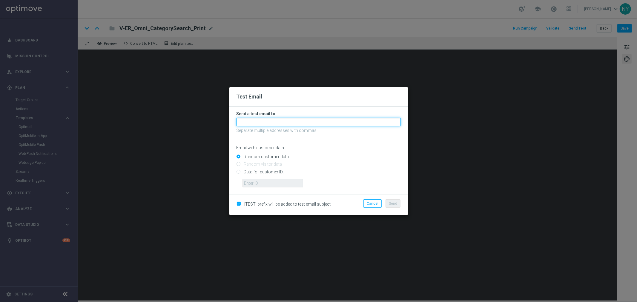
click at [250, 123] on input "text" at bounding box center [319, 122] width 164 height 8
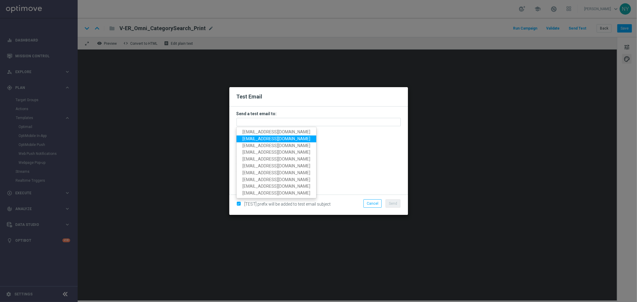
click at [258, 136] on link "neilyetts3-bce4x@litmusemail.com" at bounding box center [277, 139] width 80 height 7
type input "neilyetts3-bce4x@litmusemail.com"
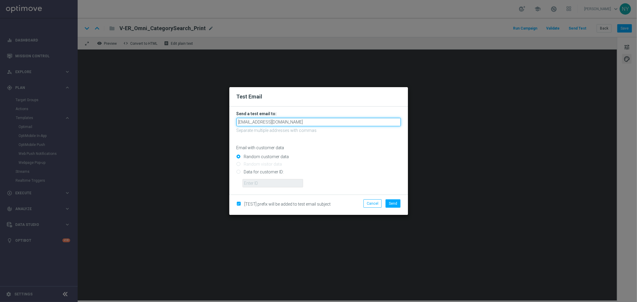
drag, startPoint x: 279, startPoint y: 124, endPoint x: 291, endPoint y: 125, distance: 11.7
click at [280, 124] on input "neilyetts3-bce4x@litmusemail.com" at bounding box center [319, 122] width 164 height 8
drag, startPoint x: 320, startPoint y: 120, endPoint x: 49, endPoint y: 102, distance: 270.9
click at [63, 109] on modal-container "Test Email Send a test email to: neilyetts3-bce4x@litmusemail.com neilyetts3-bc…" at bounding box center [318, 151] width 637 height 302
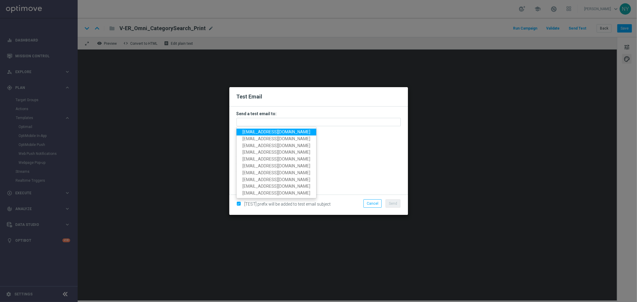
click at [268, 132] on span "neilyetts3@litmusemail.com" at bounding box center [277, 132] width 68 height 5
type input "neilyetts3@litmusemail.com"
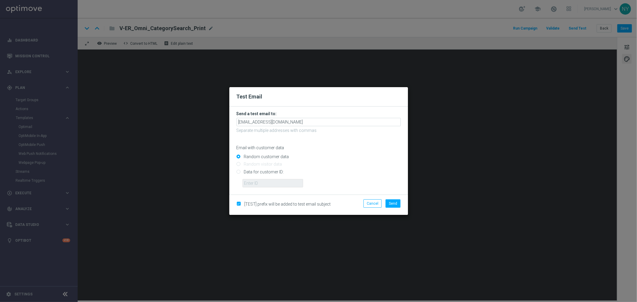
click at [239, 172] on input "Data for customer ID:" at bounding box center [319, 174] width 164 height 8
radio input "true"
click at [255, 183] on input "text" at bounding box center [273, 183] width 61 height 8
click at [252, 179] on input "text" at bounding box center [273, 183] width 61 height 8
paste input "10000006208"
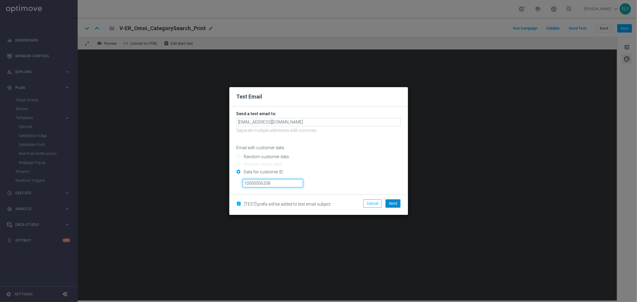
type input "10000006208"
click at [390, 203] on span "Send" at bounding box center [393, 204] width 8 height 4
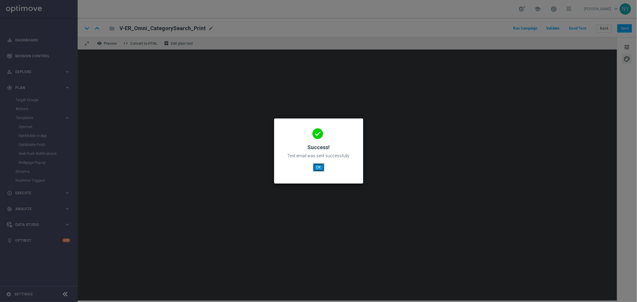
click at [322, 168] on button "OK" at bounding box center [318, 167] width 11 height 8
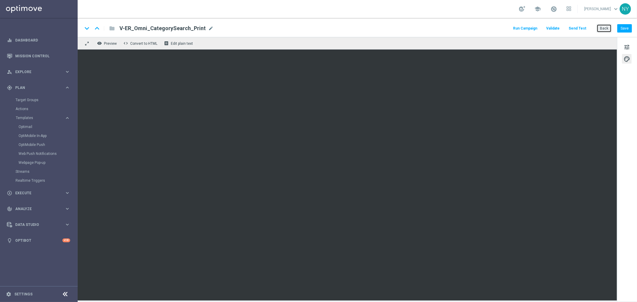
click at [606, 28] on button "Back" at bounding box center [604, 28] width 15 height 8
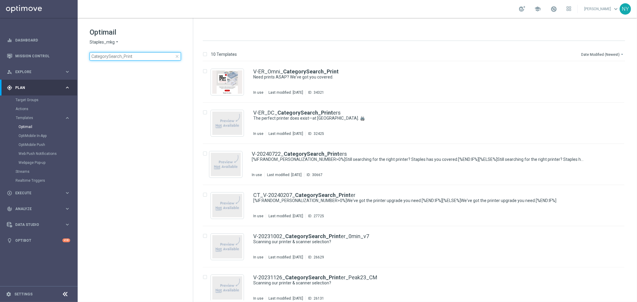
click at [140, 56] on input "CategorySearch_Print" at bounding box center [135, 56] width 91 height 8
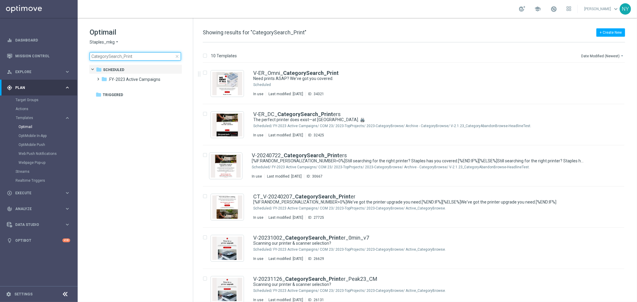
drag, startPoint x: 132, startPoint y: 56, endPoint x: 146, endPoint y: 58, distance: 14.7
click at [132, 56] on input "CategorySearch_Print" at bounding box center [135, 56] width 91 height 8
click at [143, 58] on input "CategorySearch_Print" at bounding box center [135, 56] width 91 height 8
drag, startPoint x: 117, startPoint y: 57, endPoint x: 40, endPoint y: 52, distance: 76.9
click at [40, 52] on main "equalizer Dashboard Mission Control" at bounding box center [318, 151] width 637 height 302
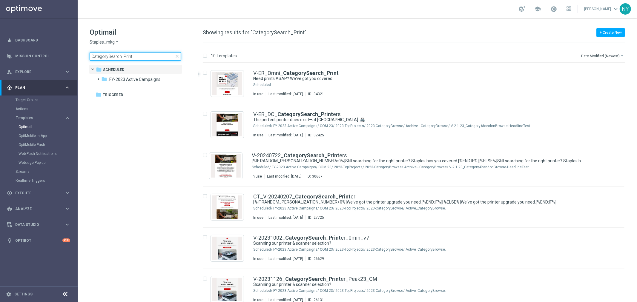
type input "V-ER_DC_NonBuyer_Furniture_T1"
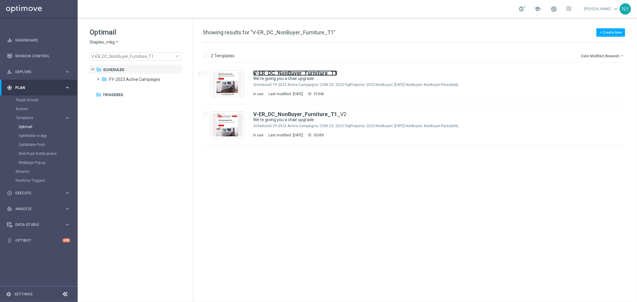
click at [291, 73] on b "V-ER_DC_NonBuyer_Furniture_T1" at bounding box center [295, 73] width 84 height 6
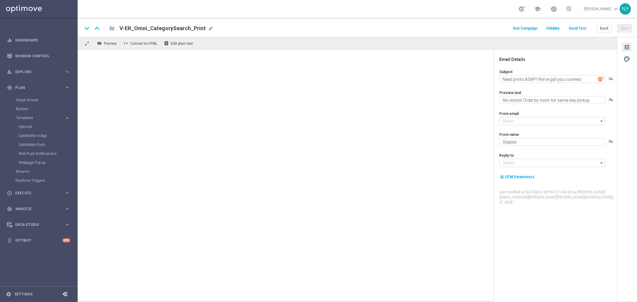
type input "staples@connected.staples.com"
type input "info@staples.com"
type textarea "We're giving you a chair upgrade."
type textarea "You've found the perfect chairs and furniture."
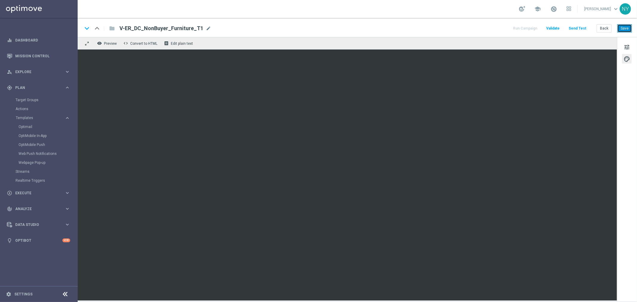
click at [624, 26] on button "Save" at bounding box center [624, 28] width 15 height 8
click at [622, 29] on button "Save" at bounding box center [624, 28] width 15 height 8
click at [625, 27] on button "Save" at bounding box center [624, 28] width 15 height 8
click at [627, 29] on button "Save" at bounding box center [624, 28] width 15 height 8
click at [624, 29] on button "Save" at bounding box center [624, 28] width 15 height 8
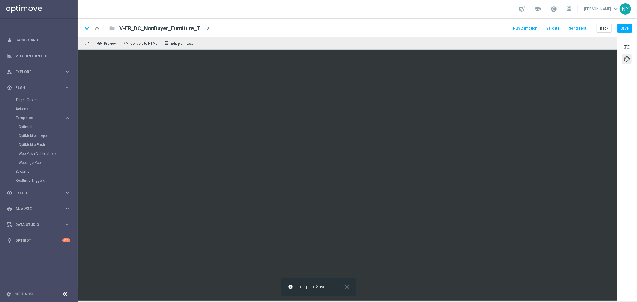
click at [582, 29] on button "Send Test" at bounding box center [577, 28] width 19 height 8
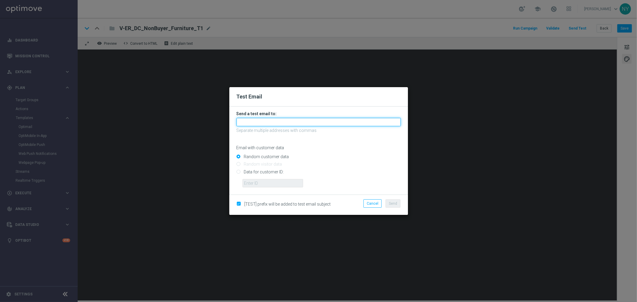
click at [252, 125] on input "text" at bounding box center [319, 122] width 164 height 8
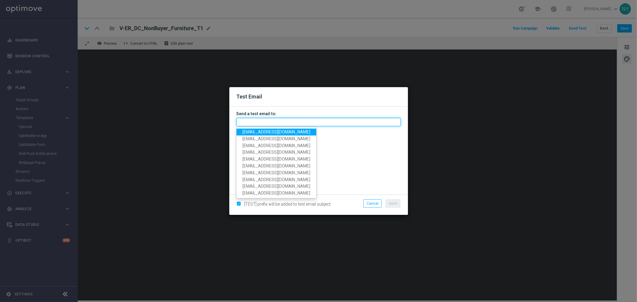
paste input "neilyetts3-bc2yi@litmusemail.com"
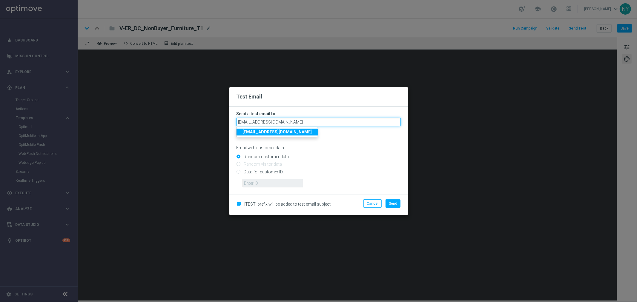
type input "neilyetts3-bc2yi@litmusemail.com"
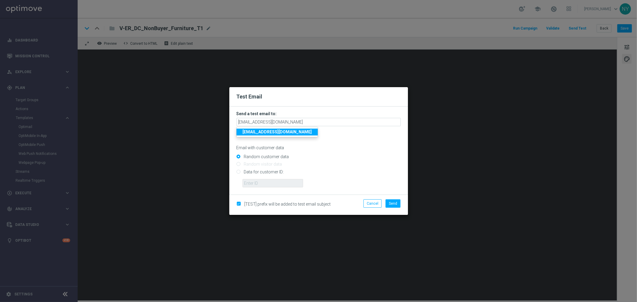
click at [238, 173] on input "Data for customer ID:" at bounding box center [319, 174] width 164 height 8
radio input "true"
click at [269, 181] on input "text" at bounding box center [273, 183] width 61 height 8
paste input "10000006208"
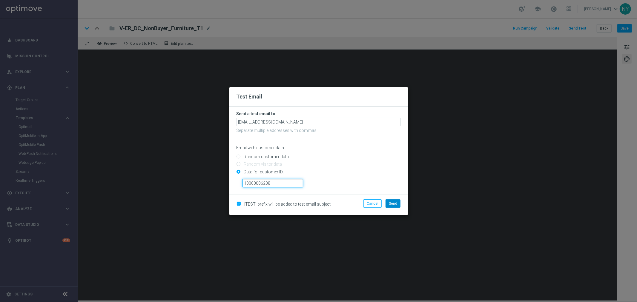
type input "10000006208"
click at [396, 205] on span "Send" at bounding box center [393, 204] width 8 height 4
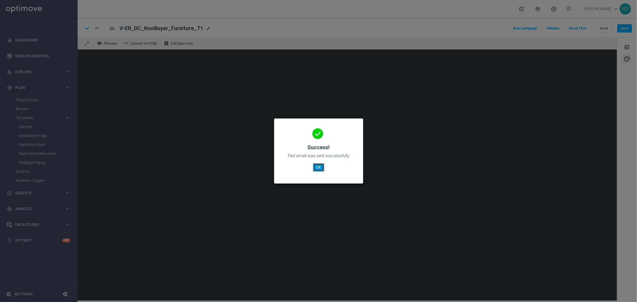
click at [316, 169] on button "OK" at bounding box center [318, 167] width 11 height 8
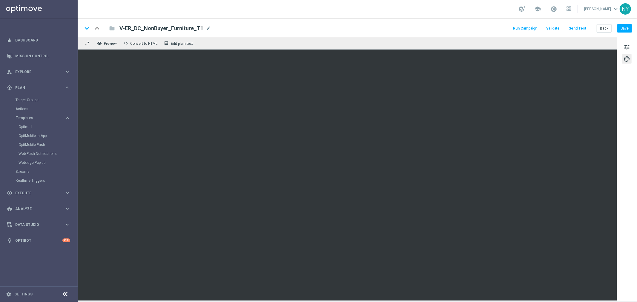
click at [581, 26] on button "Send Test" at bounding box center [577, 28] width 19 height 8
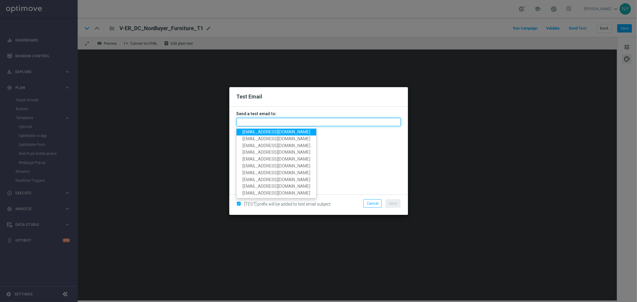
click at [271, 120] on input "text" at bounding box center [319, 122] width 164 height 8
paste input "neilyetts3-bc2yi@litmusemail.com"
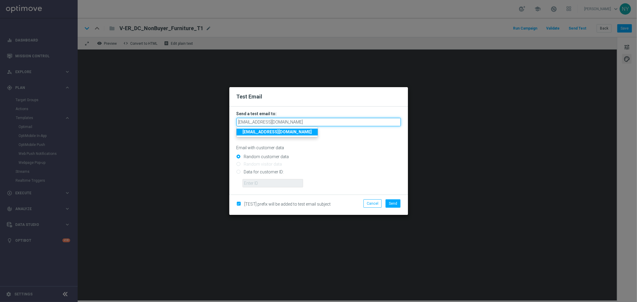
type input "neilyetts3-bc2yi@litmusemail.com"
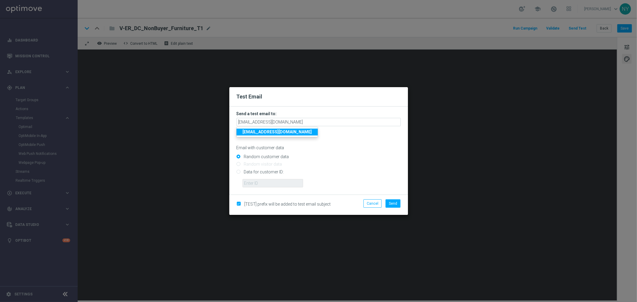
click at [312, 156] on input "Random customer data" at bounding box center [319, 159] width 164 height 8
click at [240, 172] on input "Data for customer ID:" at bounding box center [319, 174] width 164 height 8
radio input "true"
click at [254, 182] on input "text" at bounding box center [273, 183] width 61 height 8
paste input "10000006208"
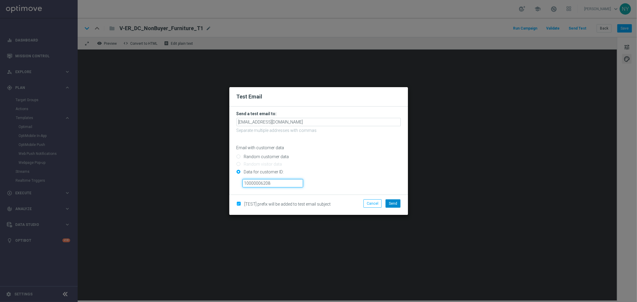
type input "10000006208"
click at [397, 205] on span "Send" at bounding box center [393, 204] width 8 height 4
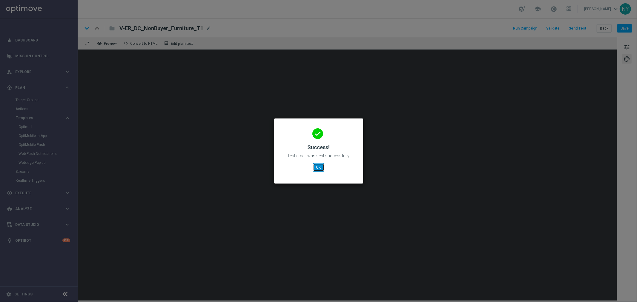
click at [317, 166] on button "OK" at bounding box center [318, 167] width 11 height 8
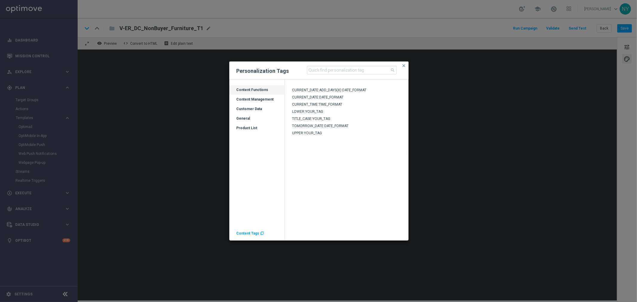
click at [247, 232] on span "Content Tags" at bounding box center [248, 233] width 23 height 4
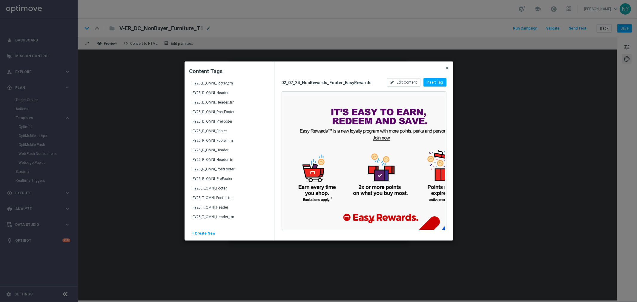
scroll to position [763, 0]
click at [223, 124] on div "FY25_D_OMNI_Header" at bounding box center [230, 129] width 74 height 10
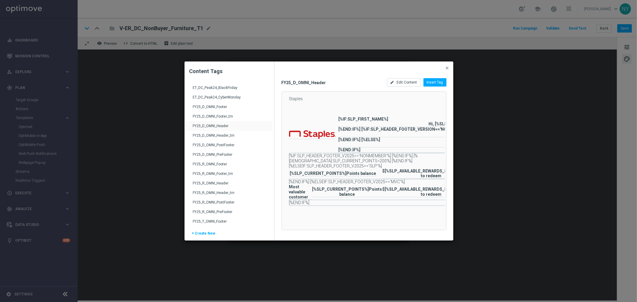
scroll to position [0, 35]
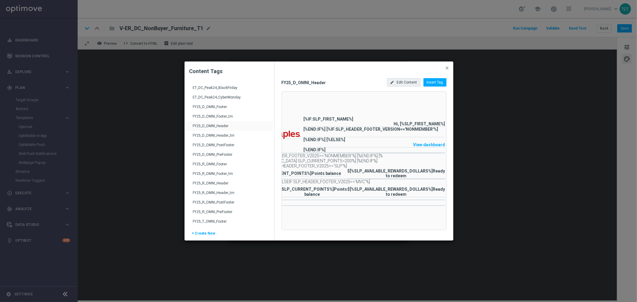
click at [406, 80] on span "Edit Content" at bounding box center [407, 82] width 20 height 4
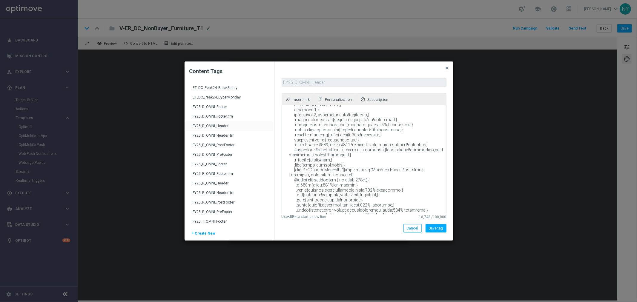
scroll to position [498, 0]
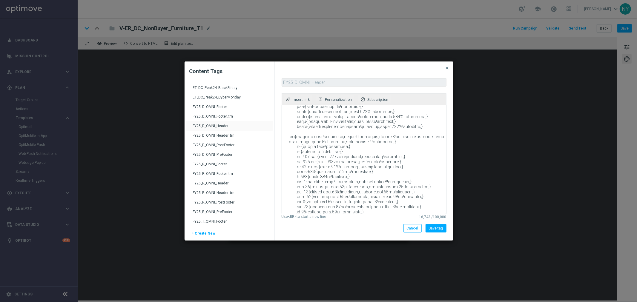
click at [375, 164] on textarea at bounding box center [363, 159] width 163 height 108
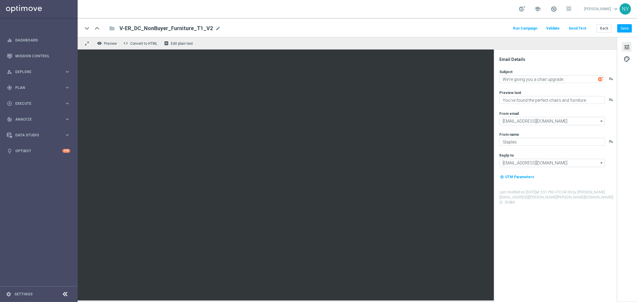
click at [596, 30] on div "Run Campaign Validate Send Test Back Save" at bounding box center [572, 28] width 120 height 8
click at [599, 30] on button "Back" at bounding box center [604, 28] width 15 height 8
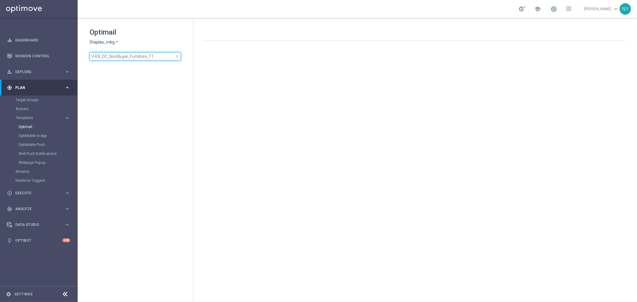
drag, startPoint x: 156, startPoint y: 58, endPoint x: 159, endPoint y: 57, distance: 4.1
click at [156, 58] on input "V-ER_DC_NonBuyer_Furniture_T1" at bounding box center [135, 56] width 91 height 8
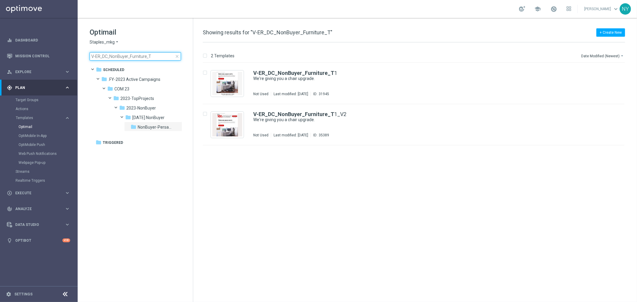
type input "V-ER_DC_NonBuyer_Furniture_T2"
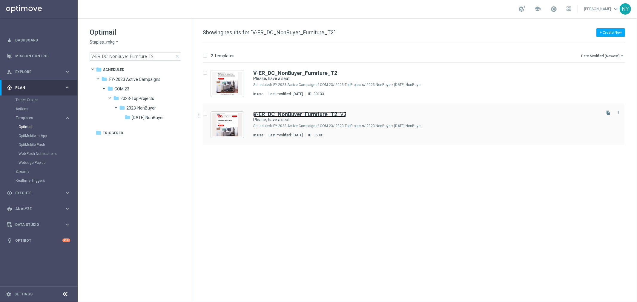
click at [320, 116] on b "V-ER_DC_NonBuyer_Furniture_T2" at bounding box center [295, 114] width 84 height 6
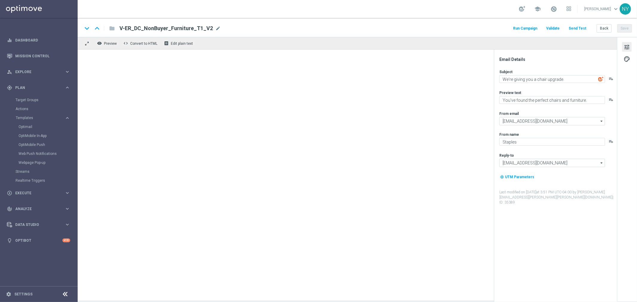
type textarea "Please, have a seat."
type textarea "Your setup is about to get an upgrade."
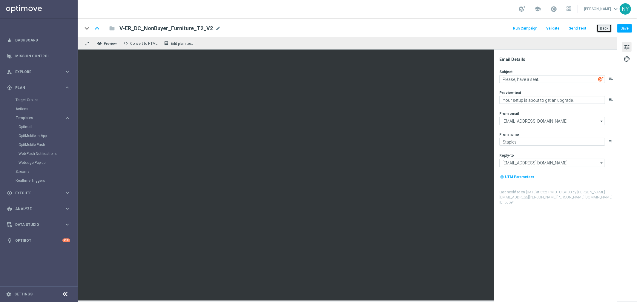
click at [601, 30] on button "Back" at bounding box center [604, 28] width 15 height 8
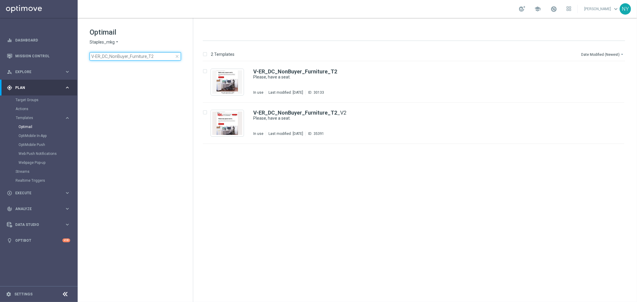
click at [151, 55] on input "V-ER_DC_NonBuyer_Furniture_T2" at bounding box center [135, 56] width 91 height 8
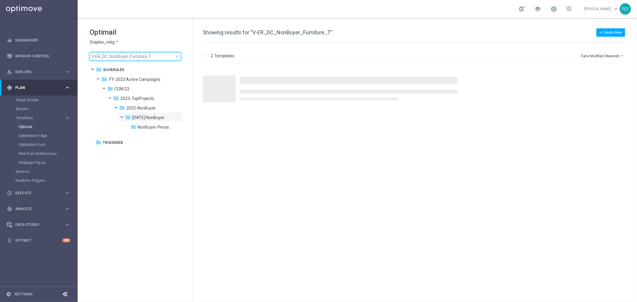
type input "V-ER_DC_NonBuyer_Furniture_[MEDICAL_DATA]"
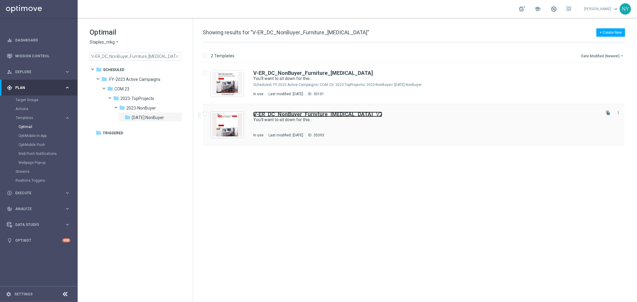
drag, startPoint x: 311, startPoint y: 113, endPoint x: 314, endPoint y: 113, distance: 3.3
click at [311, 113] on b "V-ER_DC_NonBuyer_Furniture_[MEDICAL_DATA]" at bounding box center [313, 114] width 120 height 6
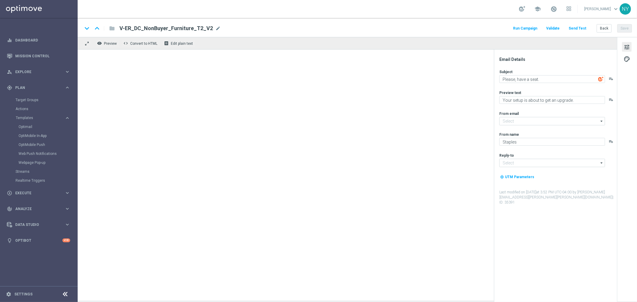
type input "[EMAIL_ADDRESS][DOMAIN_NAME]"
type textarea "You’ll want to sit down for this…"
type textarea "You’re overdue for new chairs and furniture."
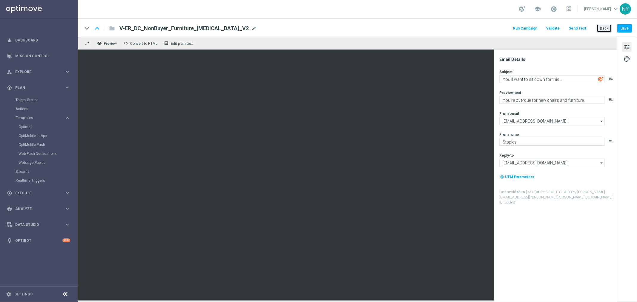
click at [605, 28] on button "Back" at bounding box center [604, 28] width 15 height 8
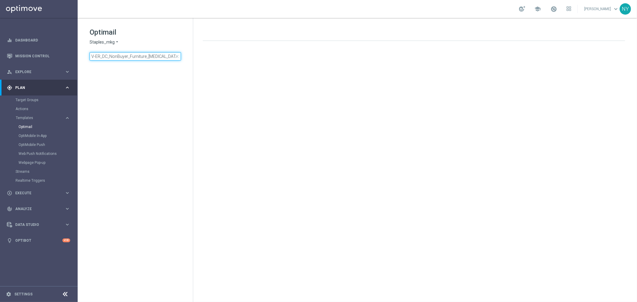
click at [158, 55] on input "V-ER_DC_NonBuyer_Furniture_[MEDICAL_DATA]" at bounding box center [135, 56] width 91 height 8
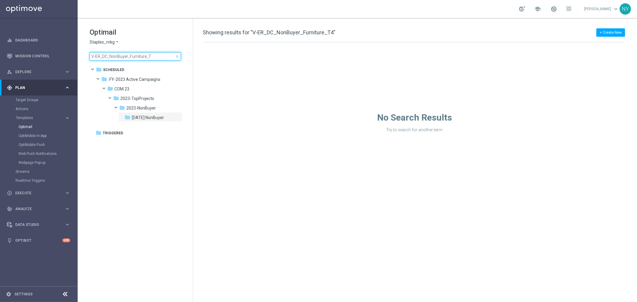
type input "V-ER_DC_NonBuyer_Furniture_T4"
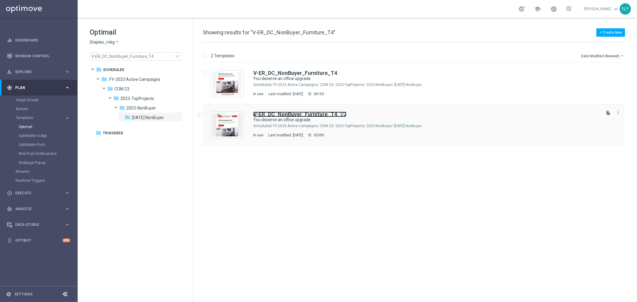
click at [302, 115] on b "V-ER_DC_NonBuyer_Furniture_T4" at bounding box center [295, 114] width 84 height 6
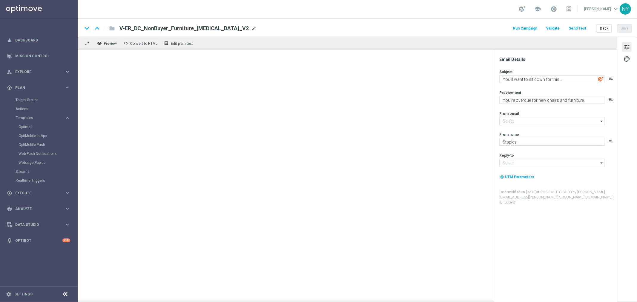
type input "[EMAIL_ADDRESS][DOMAIN_NAME]"
type textarea "You deserve an office upgrade."
type textarea "Check out the latest in chairs and office furniture."
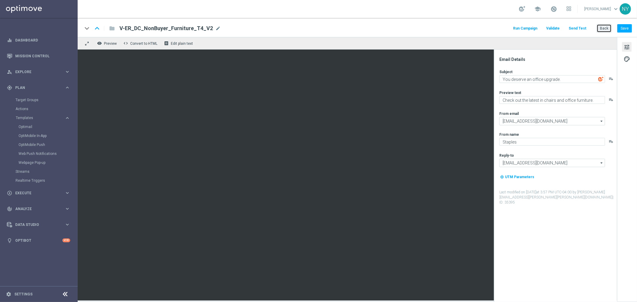
click at [607, 27] on button "Back" at bounding box center [604, 28] width 15 height 8
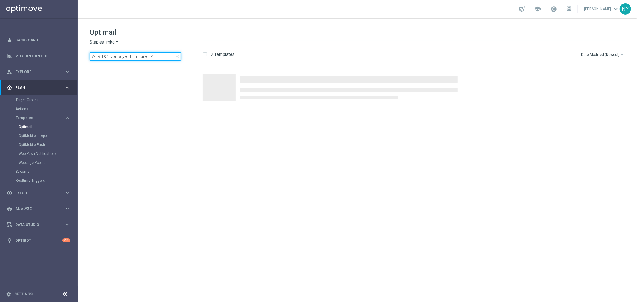
click at [160, 57] on input "V-ER_DC_NonBuyer_Furniture_T4" at bounding box center [135, 56] width 91 height 8
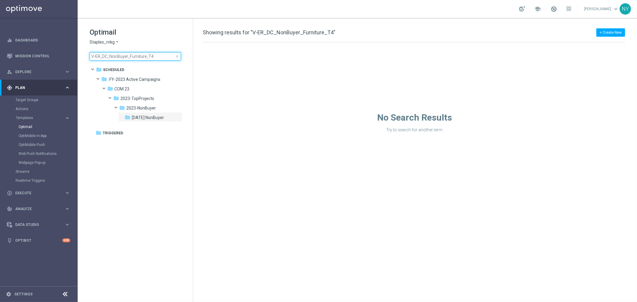
drag, startPoint x: 157, startPoint y: 56, endPoint x: 150, endPoint y: 57, distance: 6.9
click at [150, 57] on input "V-ER_DC_NonBuyer_Furniture_T4" at bounding box center [135, 56] width 91 height 8
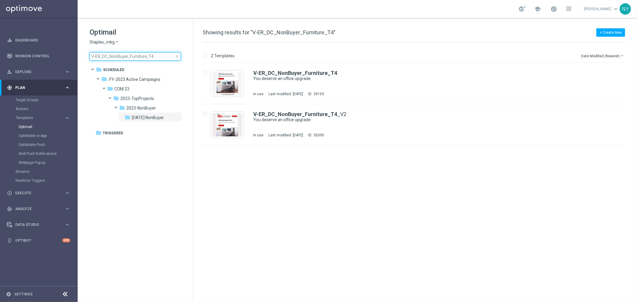
type input "V-ER_DC_NonBuyer_Furniture_T"
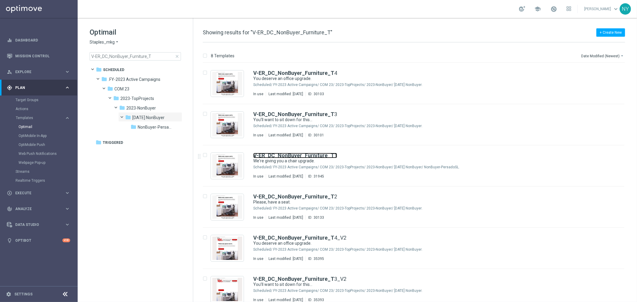
drag, startPoint x: 303, startPoint y: 156, endPoint x: 417, endPoint y: 27, distance: 171.4
click at [303, 156] on b "V-ER_DC_NonBuyer_Furniture_T" at bounding box center [293, 155] width 81 height 6
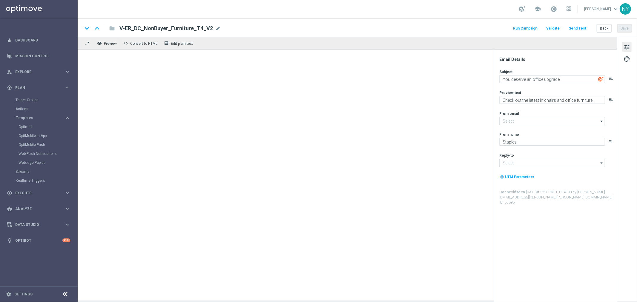
type input "[EMAIL_ADDRESS][DOMAIN_NAME]"
type textarea "We're giving you a chair upgrade."
type textarea "You've found the perfect chairs and furniture."
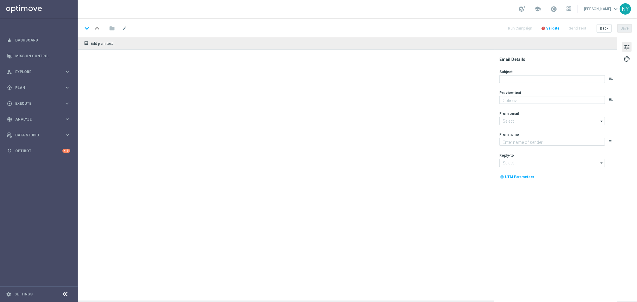
type textarea "Here's $5 off your next in-store print purchase."
type textarea "Staples"
type input "[EMAIL_ADDRESS][DOMAIN_NAME]"
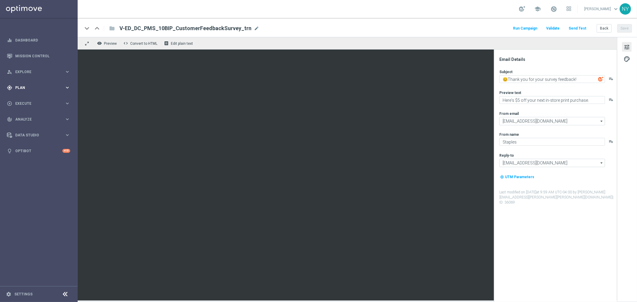
click at [24, 87] on span "Plan" at bounding box center [39, 88] width 49 height 4
click at [24, 100] on link "Target Groups" at bounding box center [39, 100] width 47 height 5
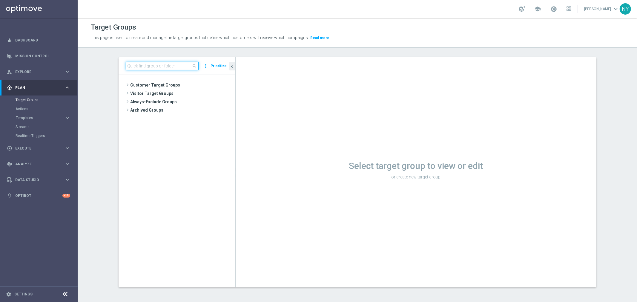
click at [148, 66] on input at bounding box center [162, 66] width 73 height 8
paste input "ED_OMNI_0904_Feedback_Survey"
click at [181, 111] on span "ED_OMNI_0904_Feedback_Survey" at bounding box center [188, 110] width 66 height 5
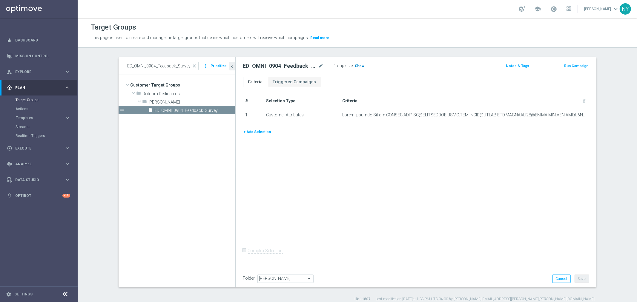
click at [356, 65] on span "Show" at bounding box center [360, 66] width 10 height 4
click at [357, 65] on span "313" at bounding box center [358, 67] width 7 height 6
drag, startPoint x: 188, startPoint y: 64, endPoint x: 90, endPoint y: 66, distance: 98.6
click at [90, 66] on section "ED_OMNI_0904_Feedback_Survey close more_vert Prioritize Customer Target Groups …" at bounding box center [357, 179] width 559 height 245
paste input "SurveyFeedbackOffer_65905"
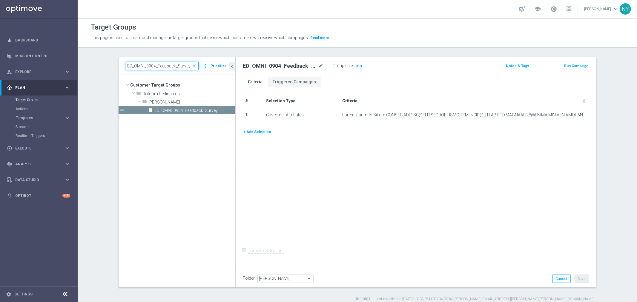
type input "SurveyFeedbackOffer_65905"
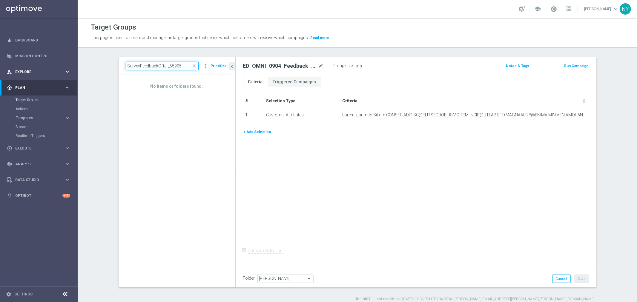
drag, startPoint x: 184, startPoint y: 65, endPoint x: 72, endPoint y: 73, distance: 112.4
click at [72, 73] on main "equalizer Dashboard Mission Control" at bounding box center [318, 151] width 637 height 302
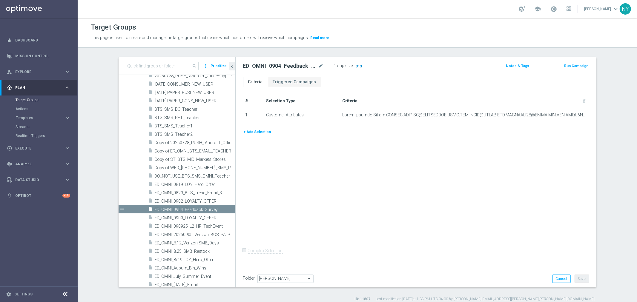
click at [357, 65] on span "313" at bounding box center [358, 67] width 7 height 6
click at [567, 113] on icon "mode_edit" at bounding box center [569, 115] width 5 height 5
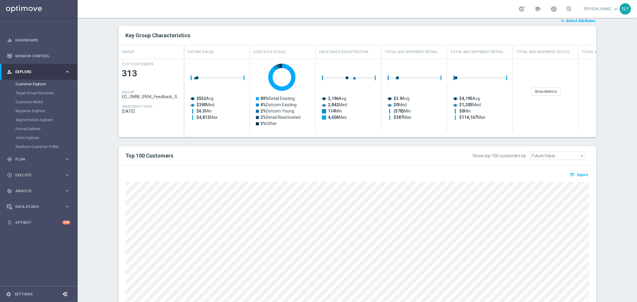
scroll to position [162, 0]
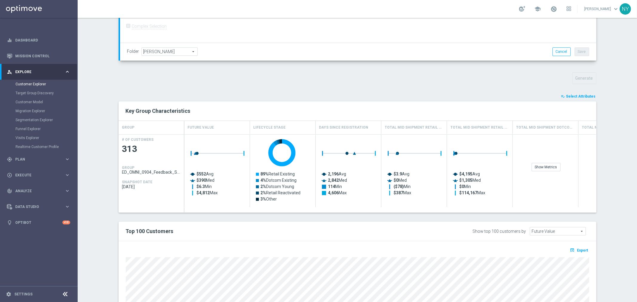
click at [580, 96] on span "Select Attributes" at bounding box center [581, 96] width 30 height 4
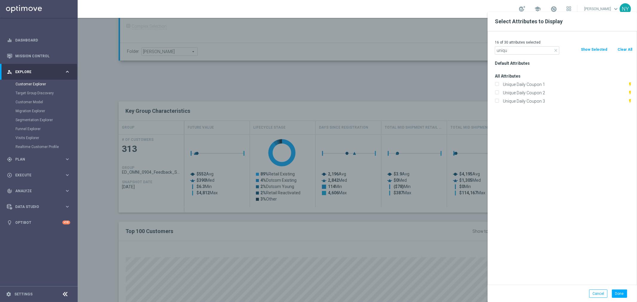
type input "uniqu"
click at [557, 52] on icon "close" at bounding box center [556, 50] width 5 height 5
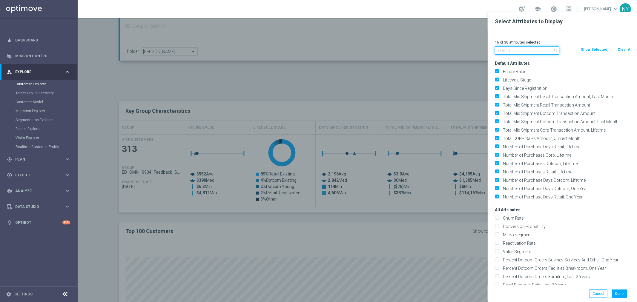
click at [515, 52] on input "text" at bounding box center [527, 50] width 65 height 8
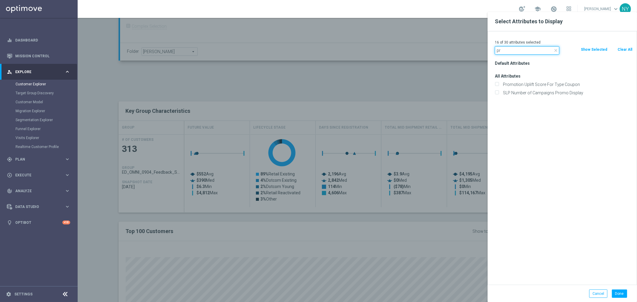
type input "p"
type input "uniq"
click at [267, 220] on div at bounding box center [396, 163] width 637 height 302
click at [201, 65] on div at bounding box center [396, 163] width 637 height 302
drag, startPoint x: 249, startPoint y: 90, endPoint x: 254, endPoint y: 88, distance: 5.3
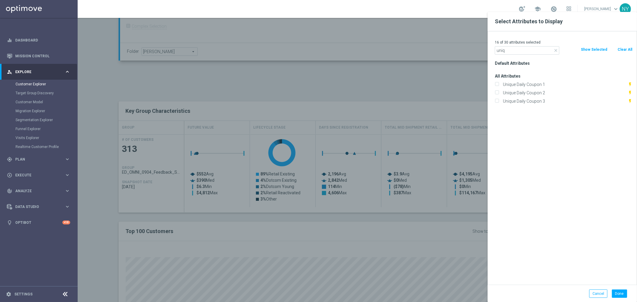
click at [254, 88] on div at bounding box center [396, 163] width 637 height 302
click at [603, 293] on button "Cancel" at bounding box center [598, 294] width 18 height 8
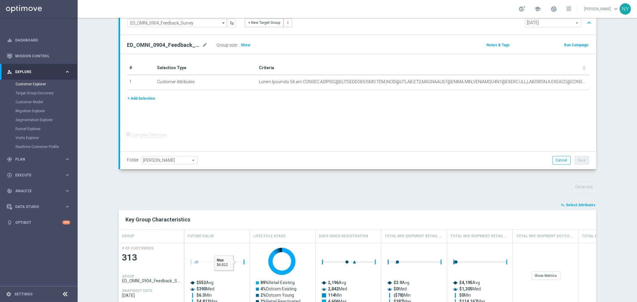
scroll to position [29, 0]
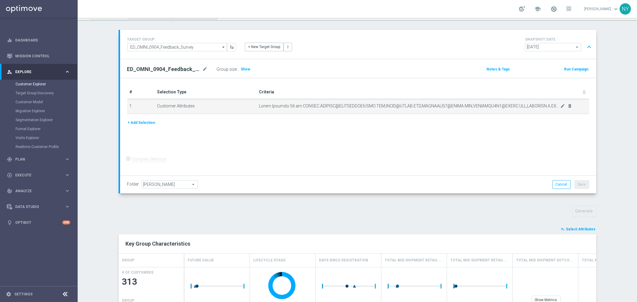
click at [291, 105] on span at bounding box center [410, 106] width 302 height 5
click at [561, 104] on icon "mode_edit" at bounding box center [563, 106] width 5 height 5
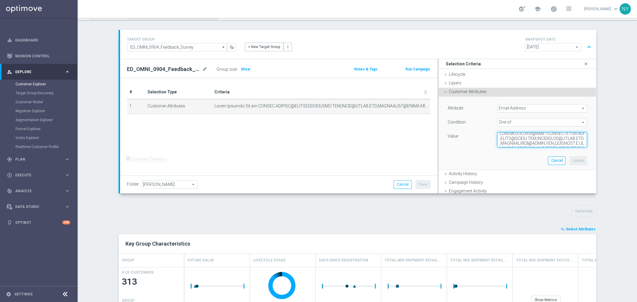
scroll to position [0, 0]
drag, startPoint x: 510, startPoint y: 142, endPoint x: 495, endPoint y: 136, distance: 15.7
click at [497, 136] on textarea at bounding box center [542, 140] width 90 height 16
click at [329, 133] on div "# Selection Type Criteria delete_forever 1 Customer Attributes mode_edit delete…" at bounding box center [278, 127] width 317 height 98
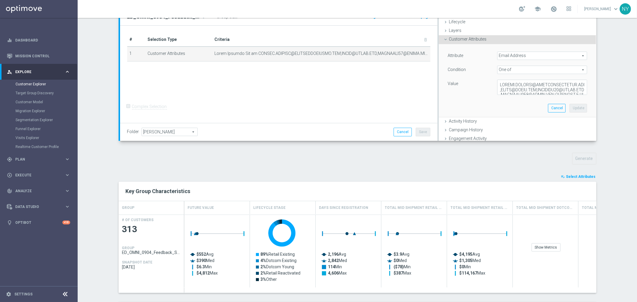
scroll to position [62, 0]
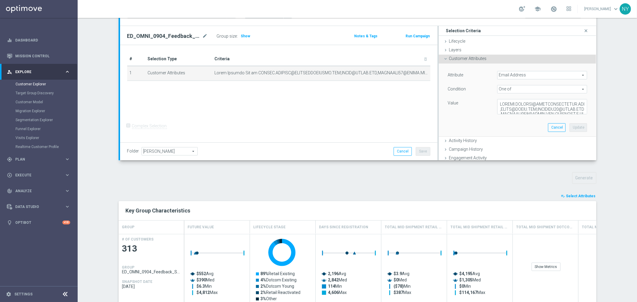
click at [578, 195] on span "Select Attributes" at bounding box center [581, 196] width 30 height 4
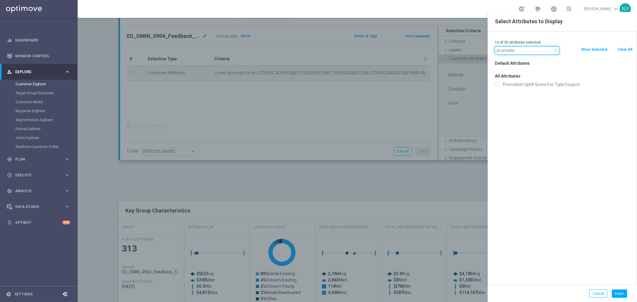
drag, startPoint x: 521, startPoint y: 52, endPoint x: 425, endPoint y: 54, distance: 96.2
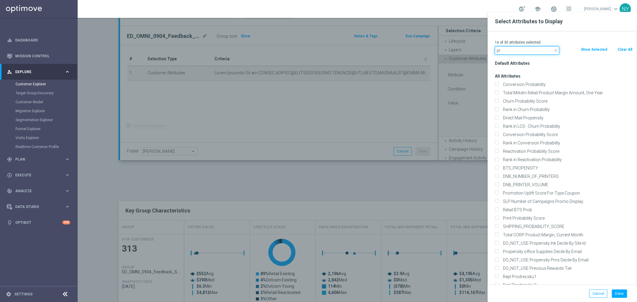
type input "pr"
